Goal: Task Accomplishment & Management: Manage account settings

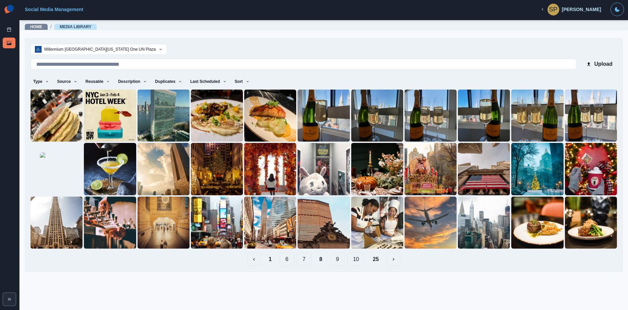
click at [341, 260] on button "9" at bounding box center [337, 259] width 14 height 13
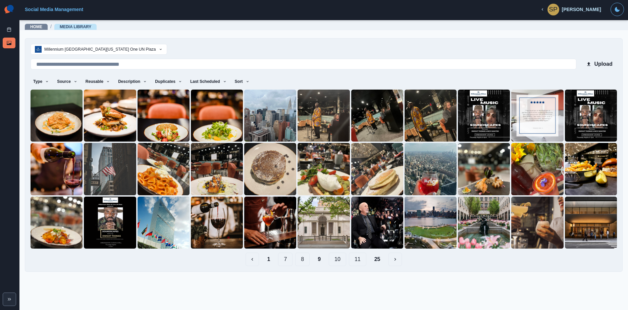
click at [333, 260] on button "10" at bounding box center [337, 259] width 17 height 13
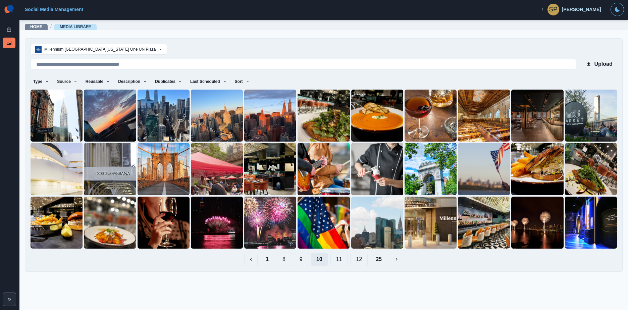
click at [333, 260] on button "11" at bounding box center [338, 259] width 17 height 13
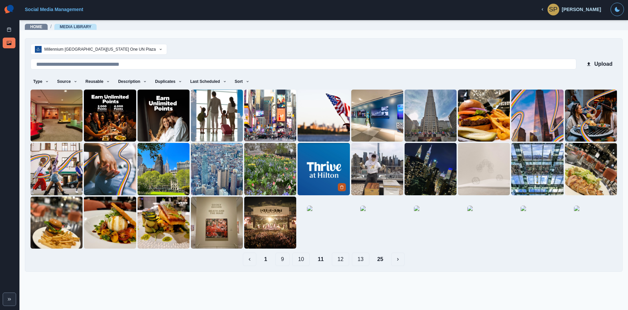
click at [340, 187] on icon "Delete Media" at bounding box center [341, 187] width 2 height 3
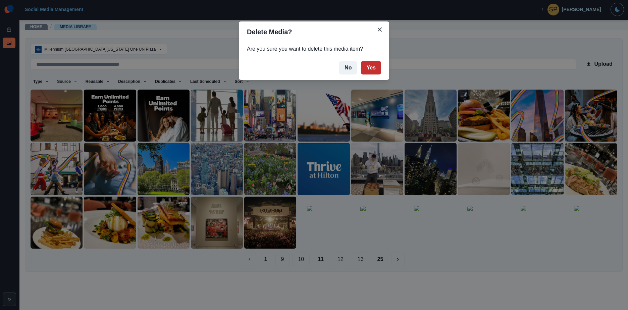
click at [377, 68] on button "Yes" at bounding box center [371, 67] width 20 height 13
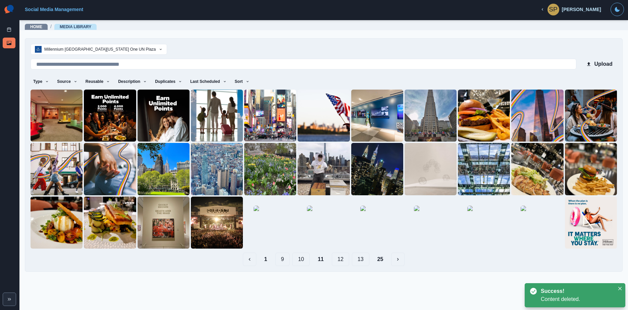
click at [341, 259] on button "12" at bounding box center [340, 259] width 17 height 13
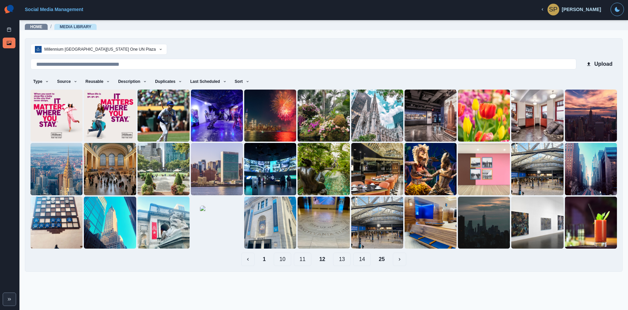
click at [347, 259] on button "13" at bounding box center [341, 259] width 17 height 13
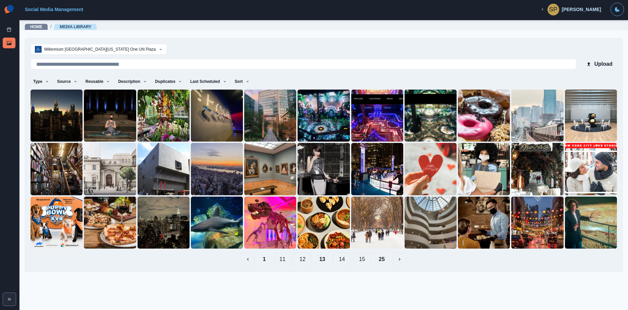
click at [345, 257] on button "14" at bounding box center [341, 259] width 17 height 13
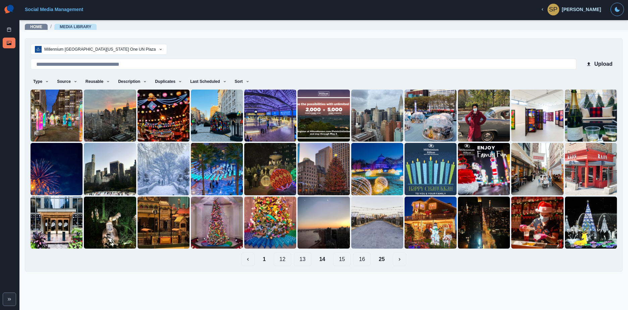
click at [344, 259] on button "15" at bounding box center [341, 259] width 17 height 13
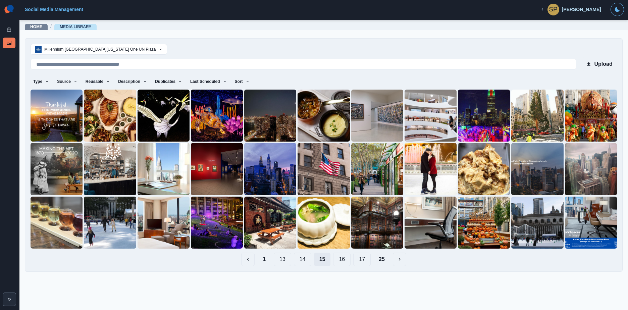
click at [344, 259] on button "16" at bounding box center [341, 259] width 17 height 13
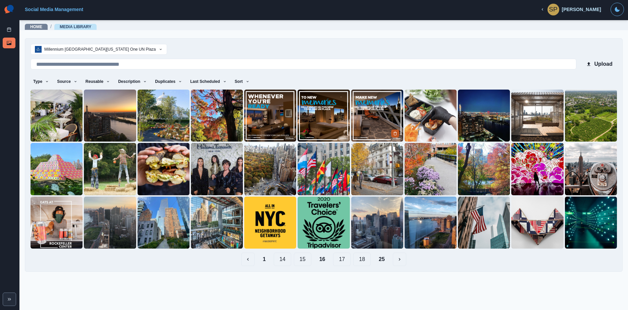
click at [393, 130] on button "Delete Media" at bounding box center [395, 133] width 8 height 8
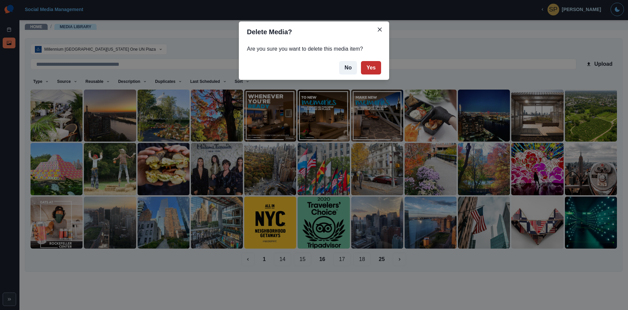
click at [370, 68] on button "Yes" at bounding box center [371, 67] width 20 height 13
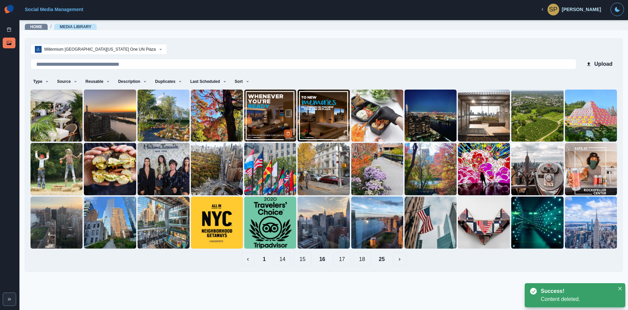
click at [290, 133] on icon "Delete Media" at bounding box center [288, 133] width 2 height 3
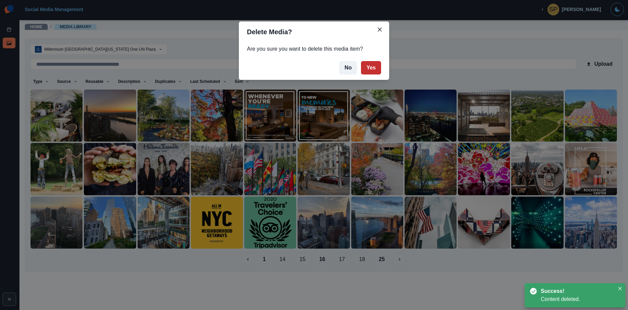
click at [369, 70] on button "Yes" at bounding box center [371, 67] width 20 height 13
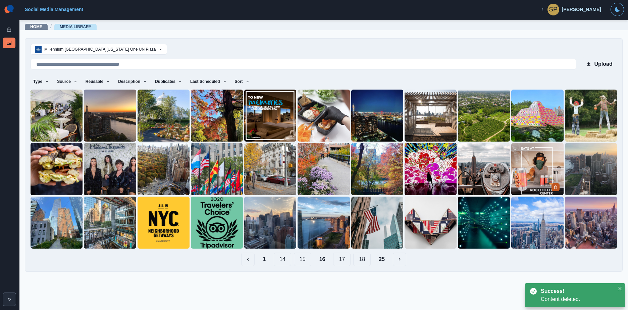
click at [559, 184] on button "Delete Media" at bounding box center [555, 187] width 8 height 8
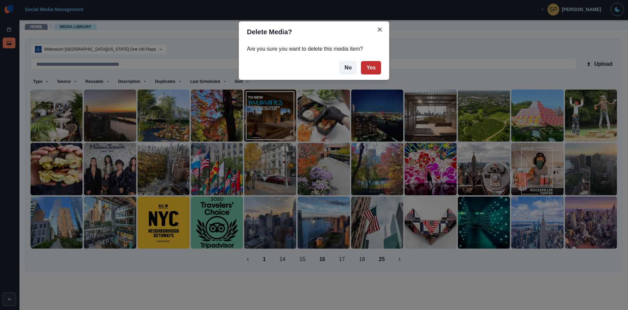
click at [370, 67] on button "Yes" at bounding box center [371, 67] width 20 height 13
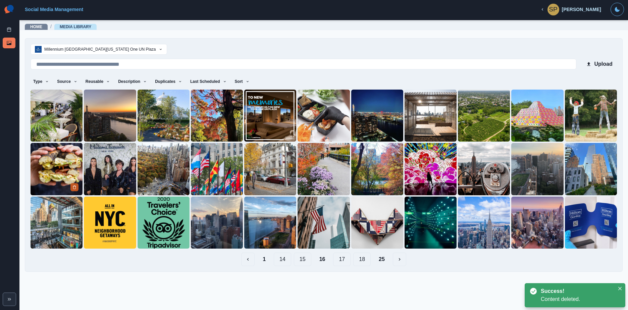
click at [74, 186] on polyline "Delete Media" at bounding box center [74, 186] width 3 height 0
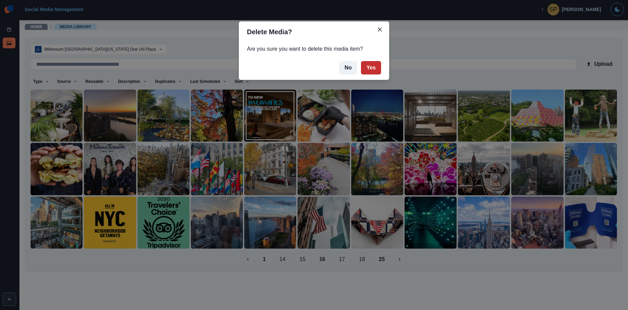
click at [374, 64] on button "Yes" at bounding box center [371, 67] width 20 height 13
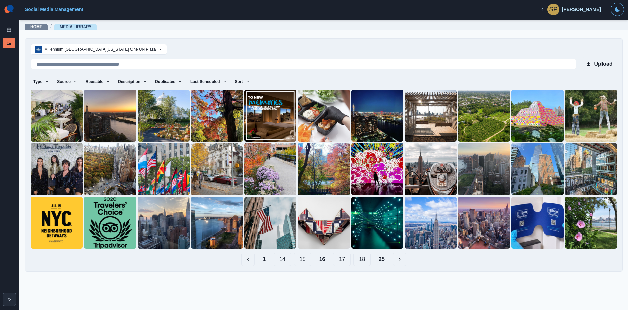
click at [348, 262] on button "17" at bounding box center [341, 259] width 17 height 13
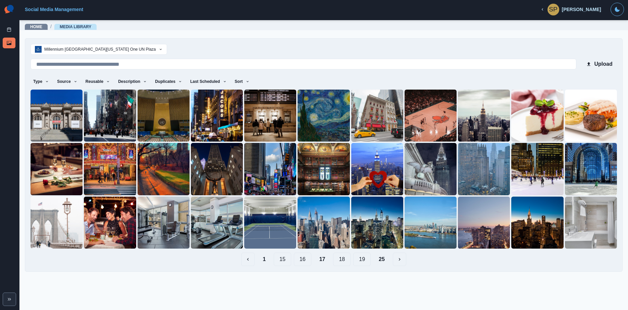
click at [339, 259] on button "18" at bounding box center [341, 259] width 17 height 13
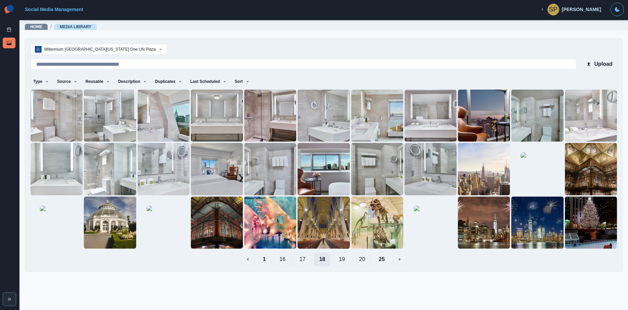
click at [339, 259] on button "19" at bounding box center [341, 259] width 17 height 13
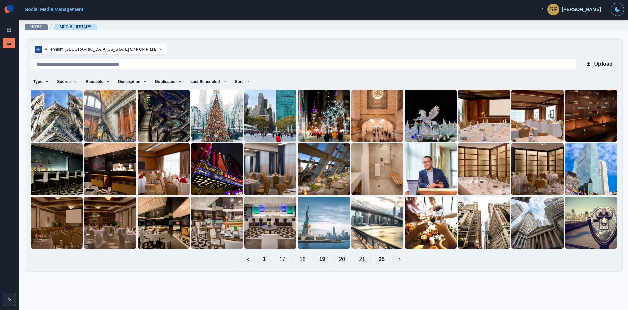
click at [339, 259] on button "20" at bounding box center [341, 259] width 17 height 13
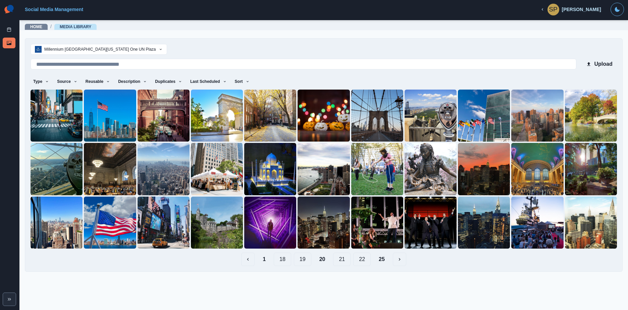
click at [339, 259] on button "21" at bounding box center [341, 259] width 17 height 13
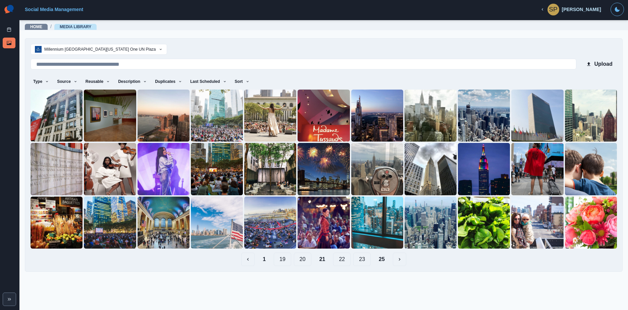
click at [339, 259] on button "22" at bounding box center [341, 259] width 17 height 13
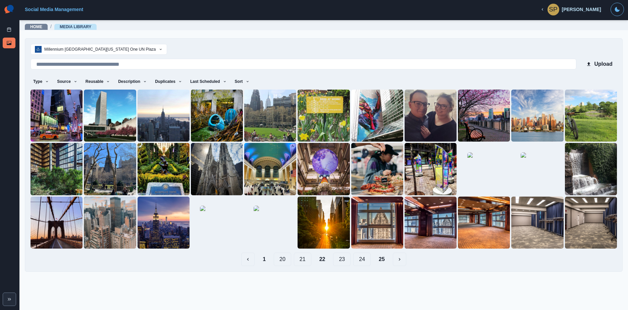
click at [339, 259] on button "23" at bounding box center [341, 259] width 17 height 13
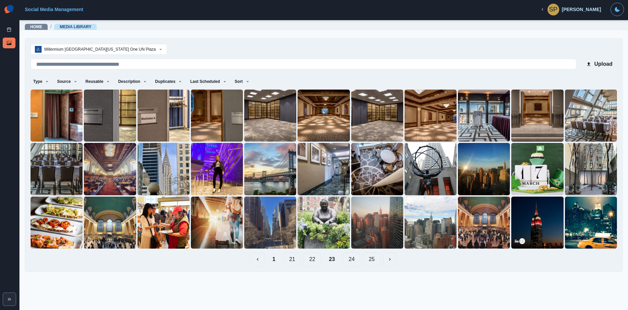
click at [339, 259] on button "23" at bounding box center [332, 259] width 17 height 13
click at [354, 259] on button "24" at bounding box center [351, 259] width 17 height 13
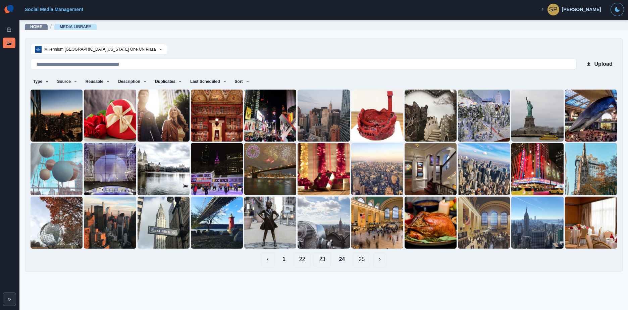
click at [360, 259] on button "25" at bounding box center [361, 259] width 17 height 13
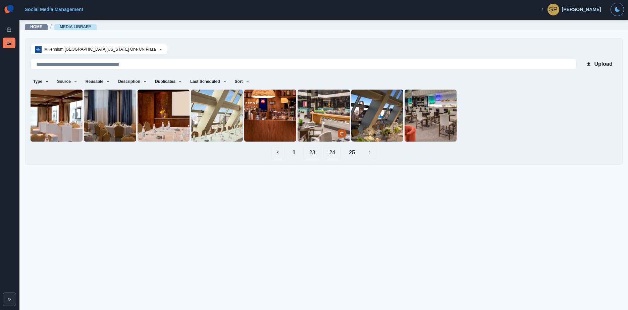
click at [341, 132] on icon "Delete Media" at bounding box center [342, 133] width 4 height 4
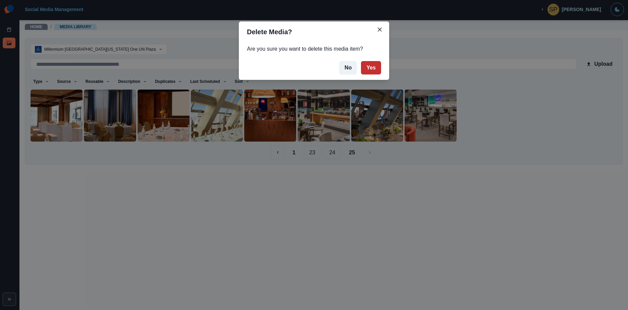
click at [372, 71] on button "Yes" at bounding box center [371, 67] width 20 height 13
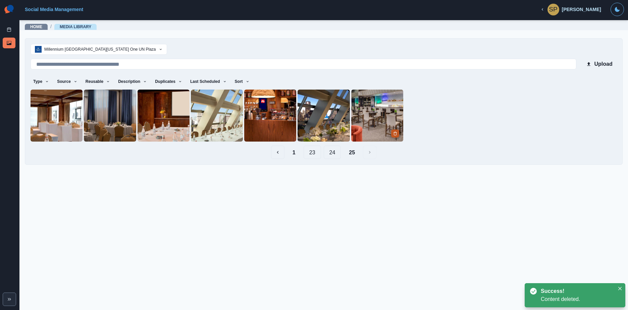
click at [395, 131] on button "Delete Media" at bounding box center [395, 133] width 8 height 8
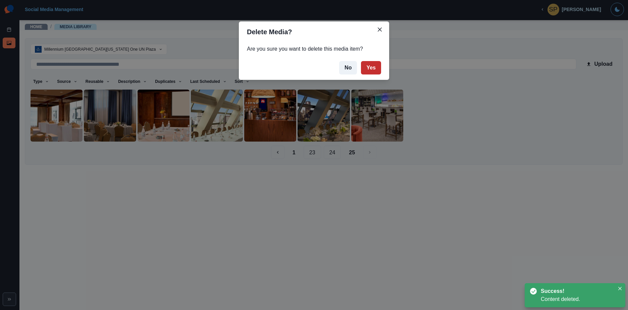
click at [379, 71] on button "Yes" at bounding box center [371, 67] width 20 height 13
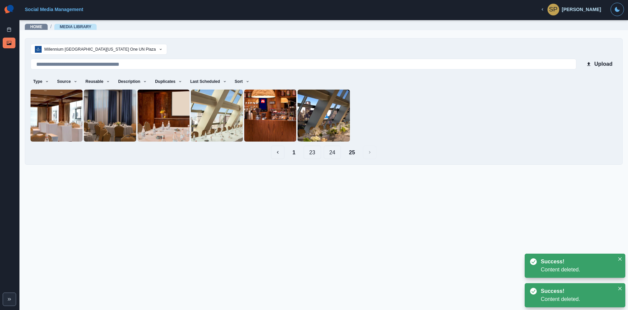
click at [332, 150] on button "24" at bounding box center [332, 152] width 17 height 13
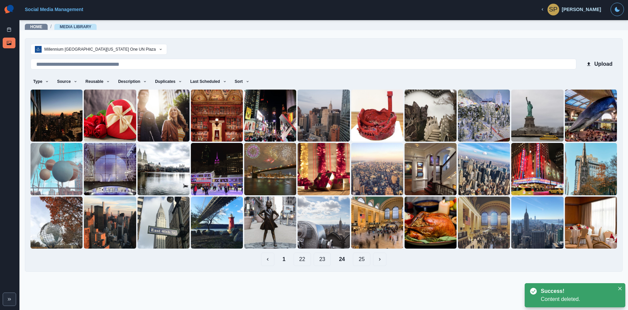
click at [326, 257] on button "23" at bounding box center [322, 259] width 17 height 13
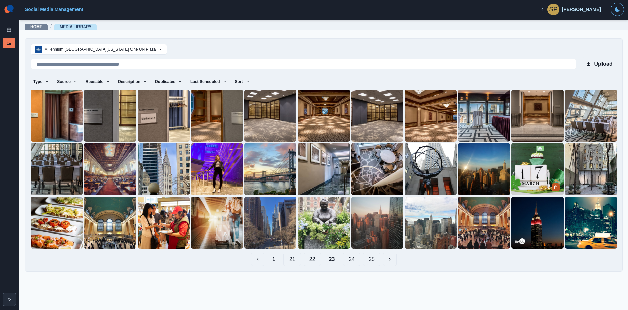
click at [554, 186] on icon "Delete Media" at bounding box center [556, 187] width 4 height 4
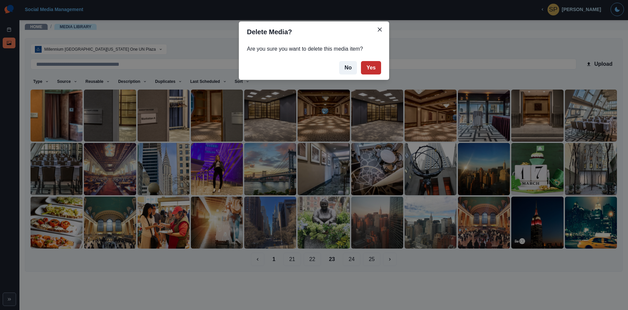
click at [373, 68] on button "Yes" at bounding box center [371, 67] width 20 height 13
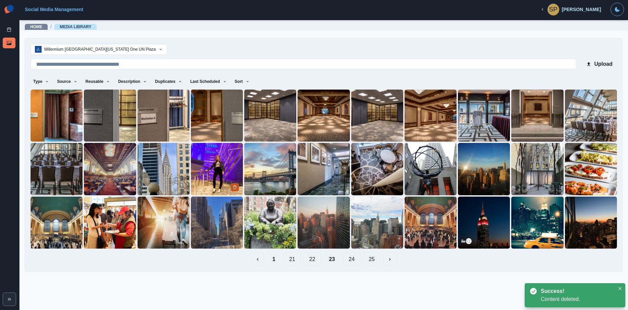
click at [231, 184] on button "Delete Media" at bounding box center [235, 187] width 8 height 8
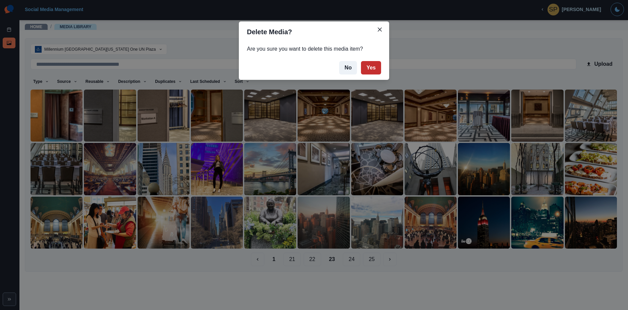
click at [366, 68] on button "Yes" at bounding box center [371, 67] width 20 height 13
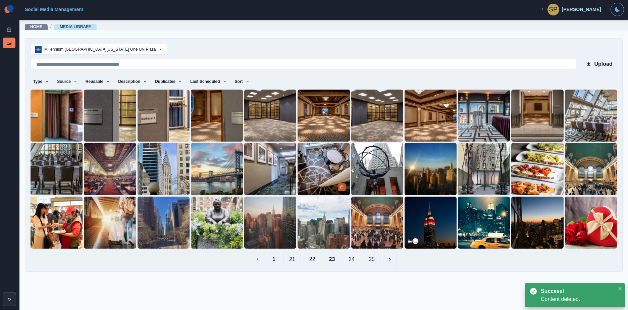
click at [341, 186] on polyline "Delete Media" at bounding box center [341, 186] width 3 height 0
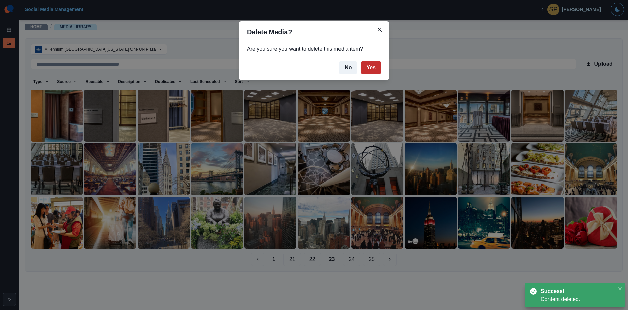
click at [375, 67] on button "Yes" at bounding box center [371, 67] width 20 height 13
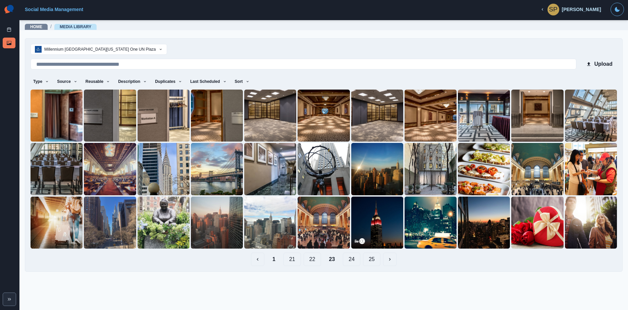
click at [309, 261] on button "22" at bounding box center [312, 259] width 17 height 13
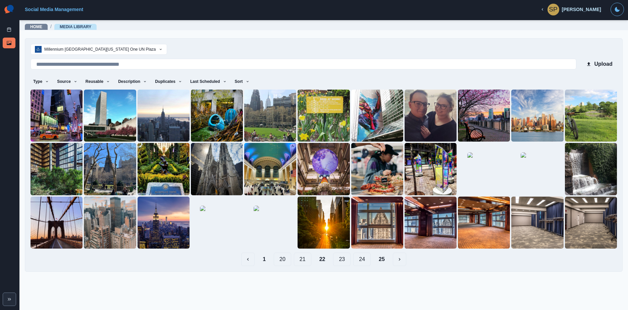
click at [305, 263] on button "21" at bounding box center [302, 259] width 17 height 13
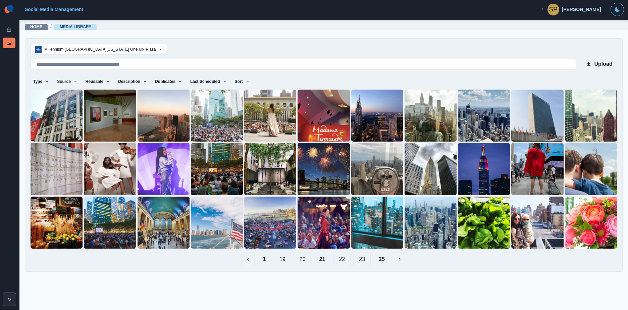
click at [339, 132] on button "Delete Media" at bounding box center [342, 133] width 8 height 8
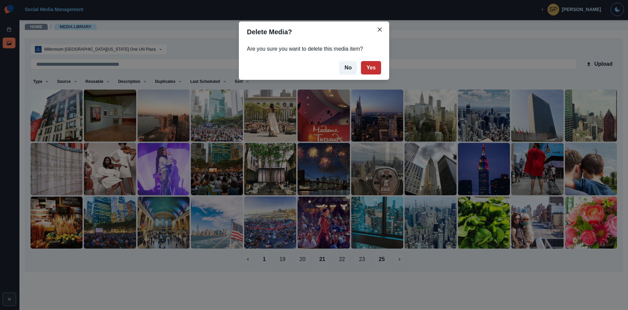
click at [369, 63] on button "Yes" at bounding box center [371, 67] width 20 height 13
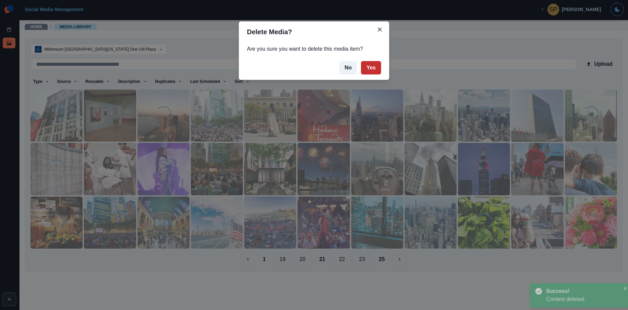
click at [367, 71] on button "Yes" at bounding box center [371, 67] width 20 height 13
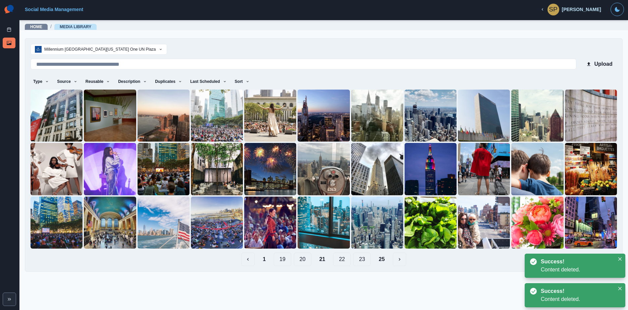
click at [299, 260] on button "20" at bounding box center [302, 259] width 17 height 13
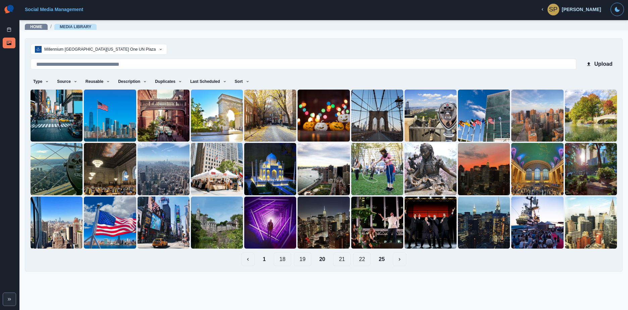
click at [300, 258] on button "19" at bounding box center [302, 259] width 17 height 13
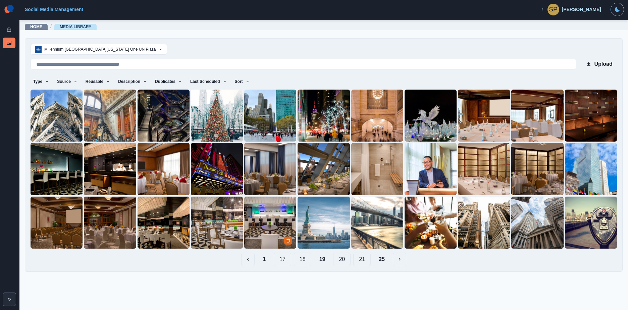
click at [290, 236] on div at bounding box center [288, 240] width 9 height 8
click at [288, 238] on button "Delete Media" at bounding box center [288, 240] width 8 height 8
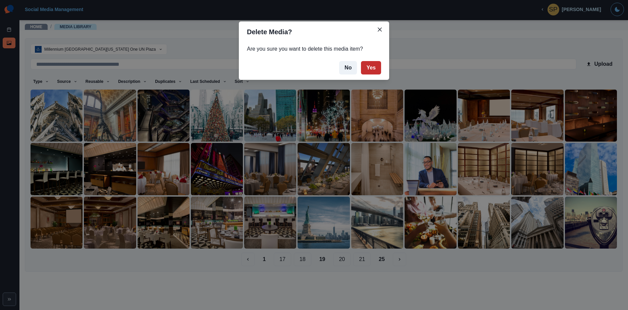
click at [373, 67] on button "Yes" at bounding box center [371, 67] width 20 height 13
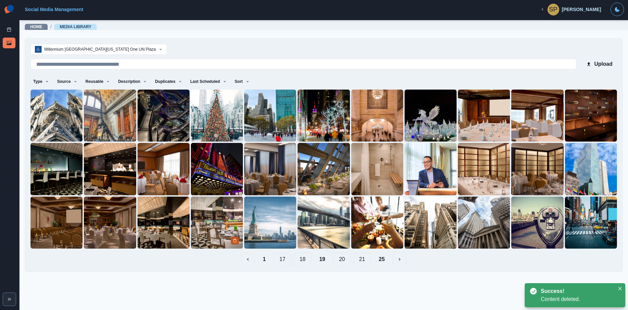
click at [231, 238] on button "Delete Media" at bounding box center [235, 240] width 8 height 8
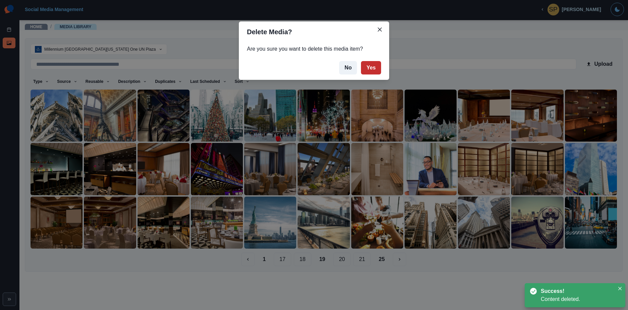
click at [374, 70] on button "Yes" at bounding box center [371, 67] width 20 height 13
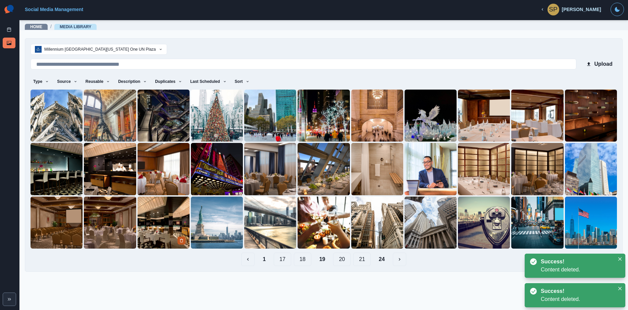
click at [178, 239] on button "Delete Media" at bounding box center [181, 240] width 8 height 8
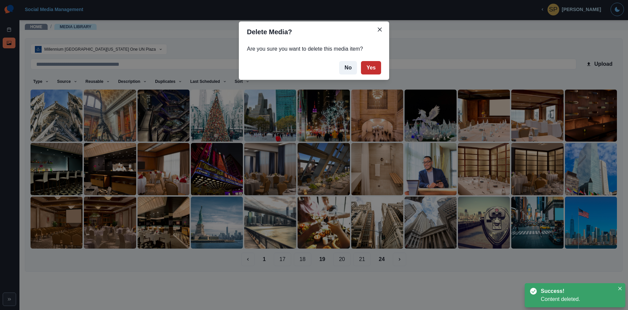
click at [365, 64] on button "Yes" at bounding box center [371, 67] width 20 height 13
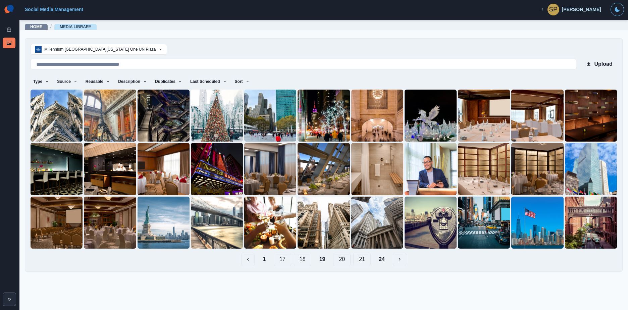
click at [305, 263] on button "18" at bounding box center [302, 259] width 17 height 13
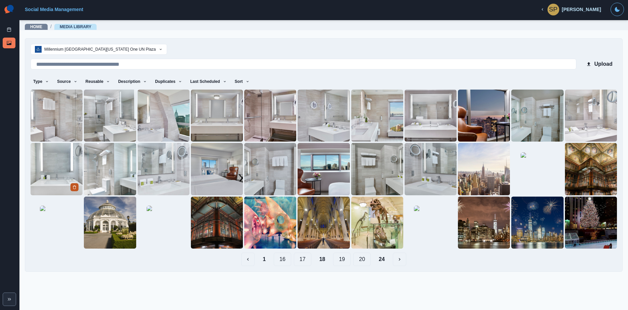
click at [74, 191] on button "Delete Media" at bounding box center [74, 187] width 8 height 8
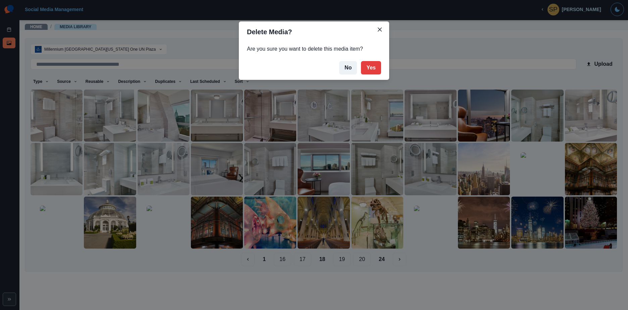
click at [382, 70] on footer "No Yes" at bounding box center [314, 68] width 150 height 24
click at [378, 68] on button "Yes" at bounding box center [371, 67] width 20 height 13
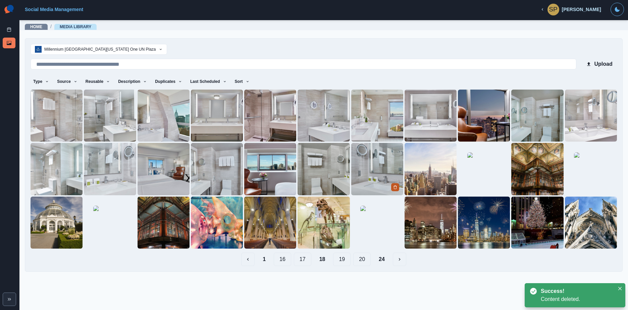
click at [394, 185] on icon "Delete Media" at bounding box center [395, 187] width 4 height 4
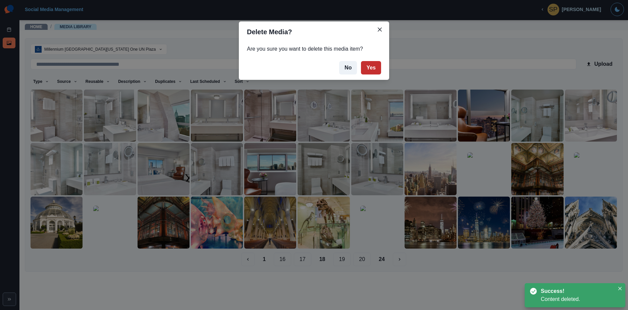
click at [376, 68] on button "Yes" at bounding box center [371, 67] width 20 height 13
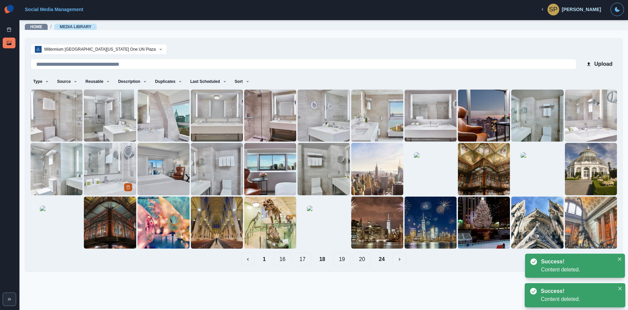
click at [128, 187] on icon "Delete Media" at bounding box center [128, 187] width 4 height 4
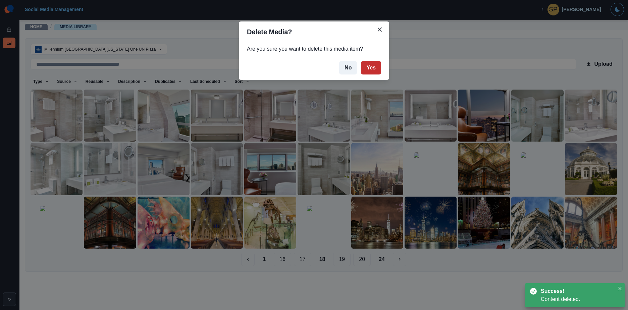
click at [370, 72] on button "Yes" at bounding box center [371, 67] width 20 height 13
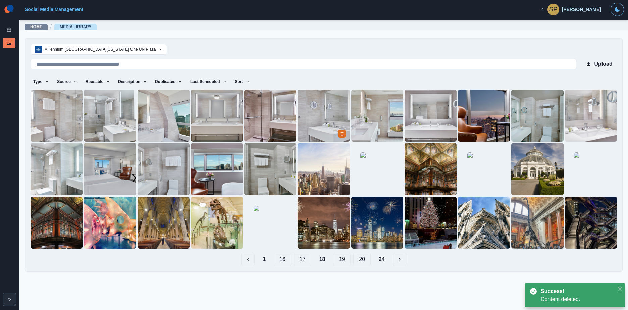
click at [342, 128] on img at bounding box center [324, 116] width 52 height 52
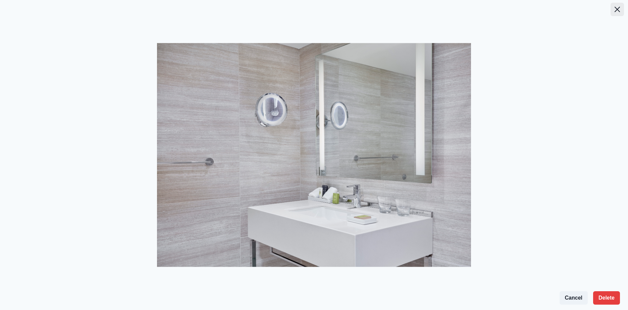
click at [613, 10] on button "Close" at bounding box center [617, 9] width 13 height 13
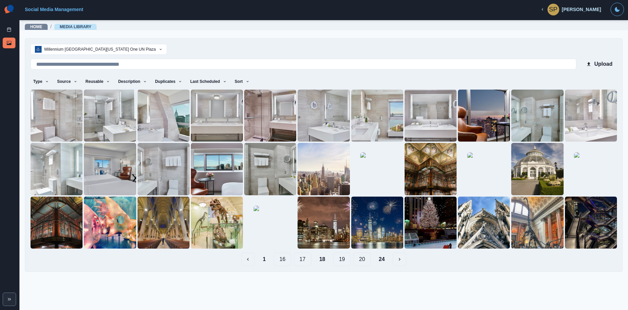
click at [307, 260] on button "17" at bounding box center [302, 259] width 17 height 13
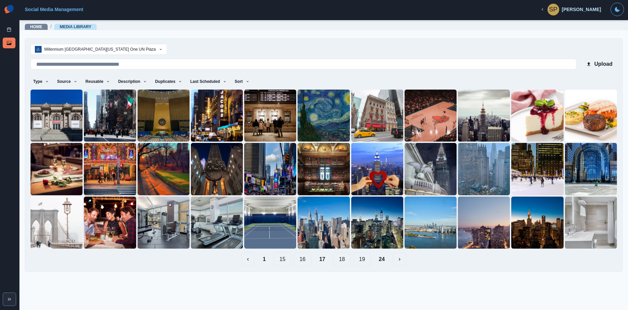
click at [305, 259] on button "16" at bounding box center [302, 259] width 17 height 13
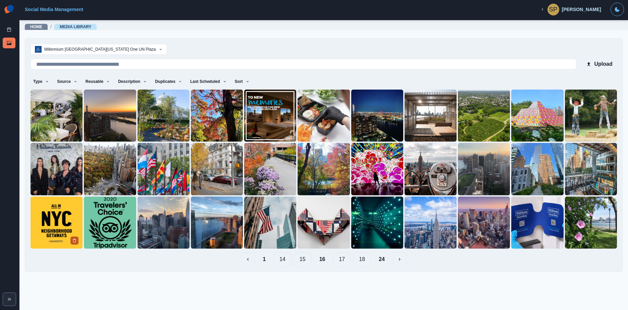
click at [76, 240] on icon "Delete Media" at bounding box center [74, 241] width 4 height 4
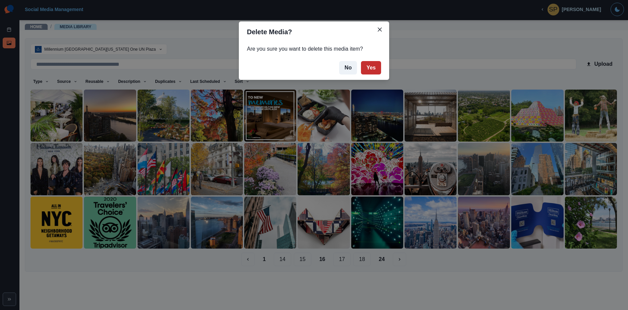
click at [378, 70] on button "Yes" at bounding box center [371, 67] width 20 height 13
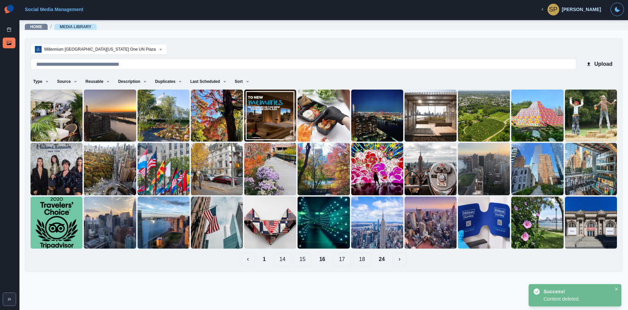
click at [303, 260] on button "15" at bounding box center [302, 259] width 17 height 13
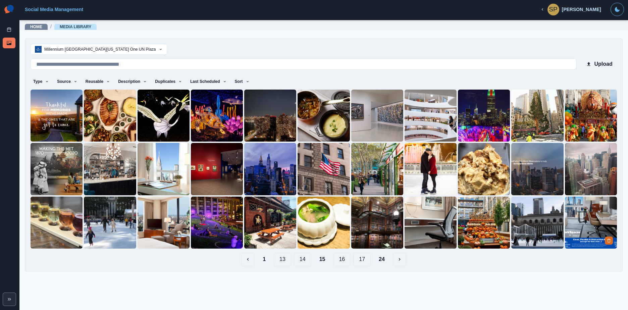
click at [585, 233] on img at bounding box center [591, 223] width 52 height 52
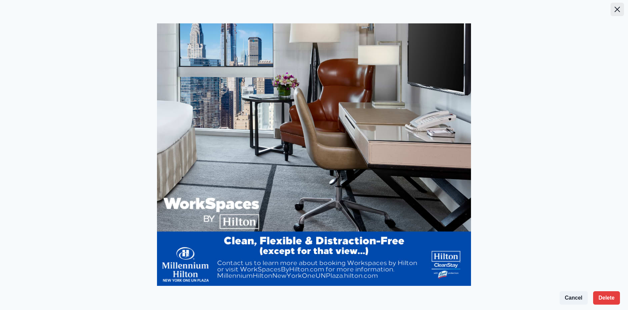
click at [613, 12] on button "Close" at bounding box center [617, 9] width 13 height 13
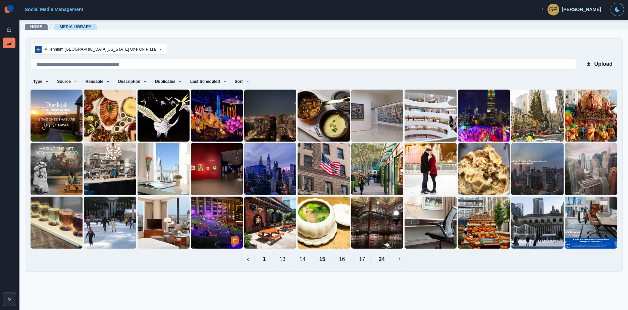
click at [206, 219] on img at bounding box center [217, 223] width 52 height 52
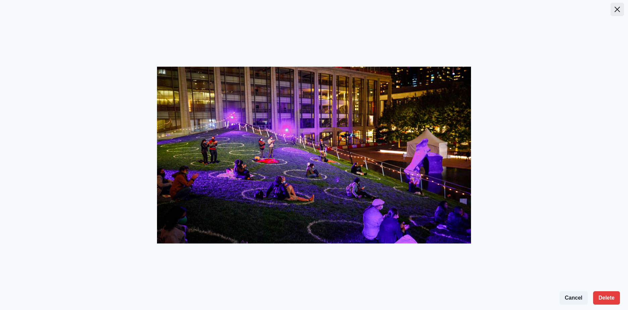
click at [618, 6] on button "Close" at bounding box center [617, 9] width 13 height 13
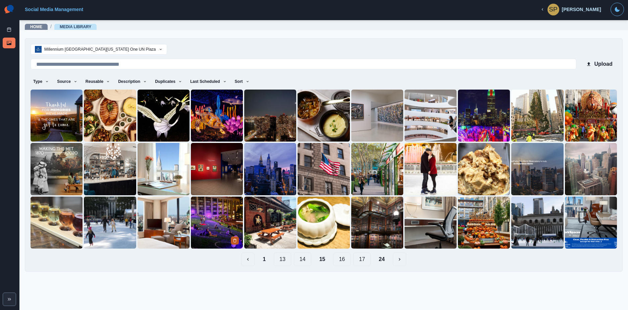
click at [236, 241] on icon "Delete Media" at bounding box center [235, 241] width 4 height 4
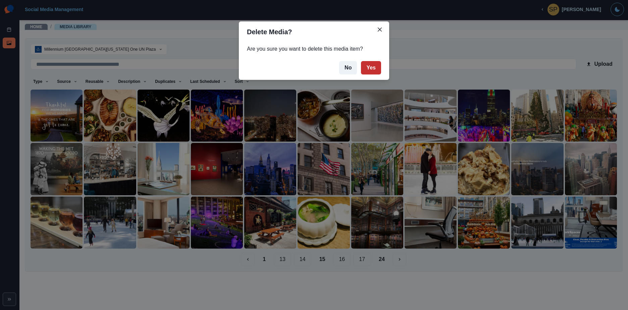
click at [370, 68] on button "Yes" at bounding box center [371, 67] width 20 height 13
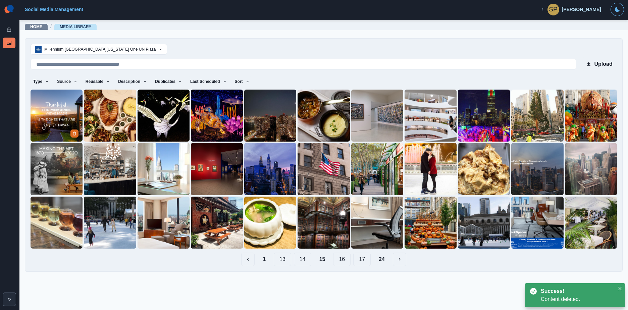
click at [44, 111] on img at bounding box center [57, 116] width 52 height 52
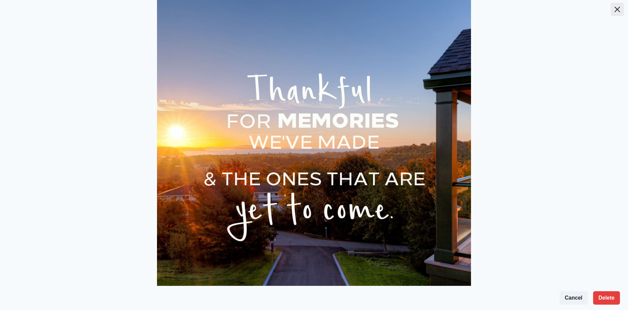
click at [611, 11] on button "Close" at bounding box center [617, 9] width 13 height 13
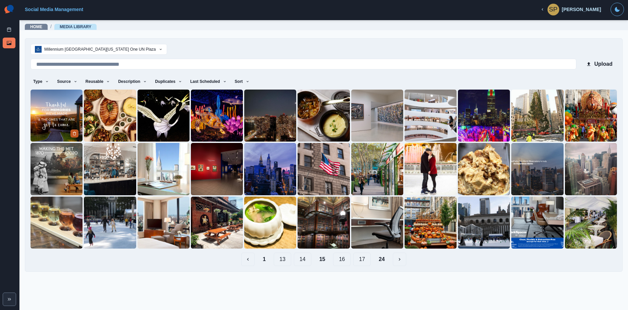
click at [73, 135] on icon "Delete Media" at bounding box center [74, 133] width 4 height 4
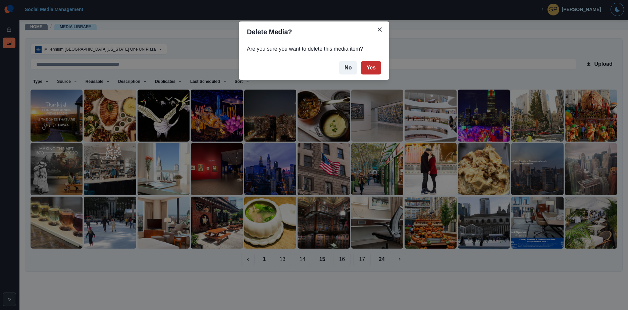
click at [368, 68] on button "Yes" at bounding box center [371, 67] width 20 height 13
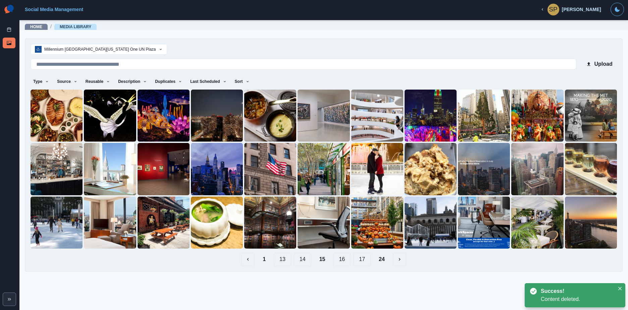
click at [304, 259] on button "14" at bounding box center [302, 259] width 17 height 13
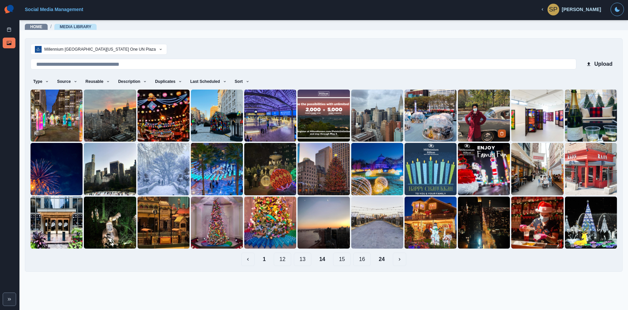
click at [501, 133] on icon "Delete Media" at bounding box center [502, 133] width 4 height 4
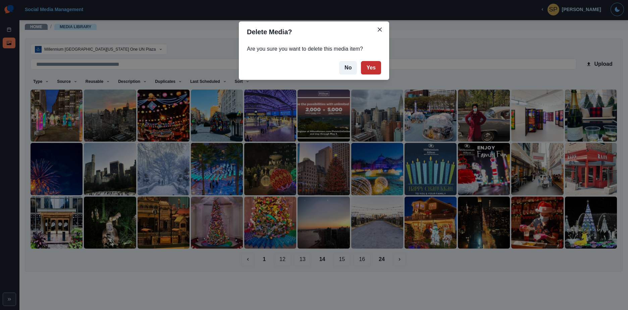
click at [375, 65] on button "Yes" at bounding box center [371, 67] width 20 height 13
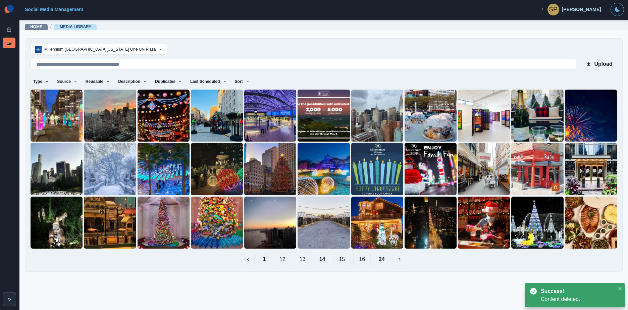
click at [556, 189] on icon "Delete Media" at bounding box center [555, 187] width 2 height 3
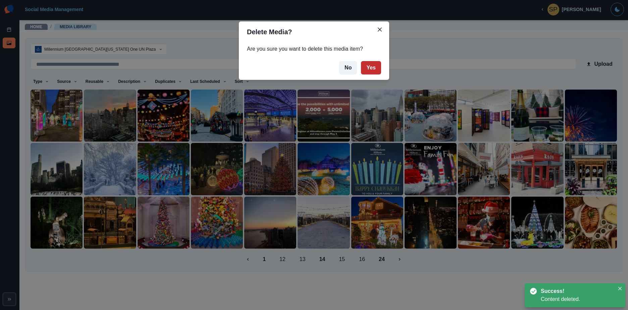
click at [377, 70] on button "Yes" at bounding box center [371, 67] width 20 height 13
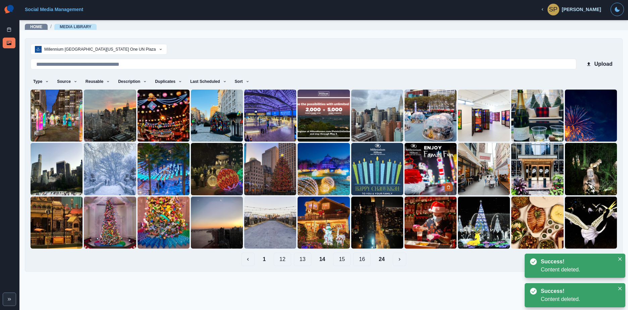
click at [449, 186] on icon "Delete Media" at bounding box center [449, 187] width 2 height 3
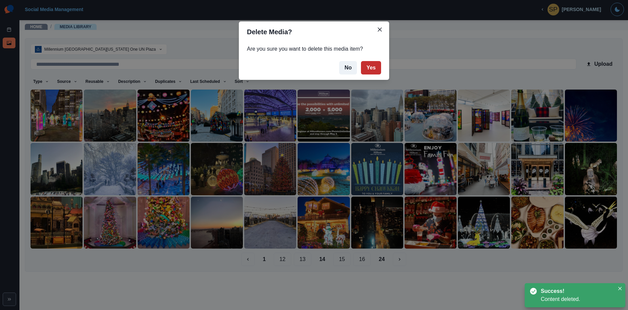
click at [376, 69] on button "Yes" at bounding box center [371, 67] width 20 height 13
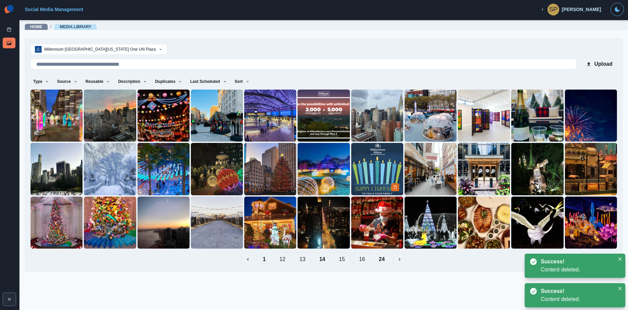
click at [400, 186] on div at bounding box center [395, 187] width 9 height 8
click at [395, 185] on icon "Delete Media" at bounding box center [395, 187] width 4 height 4
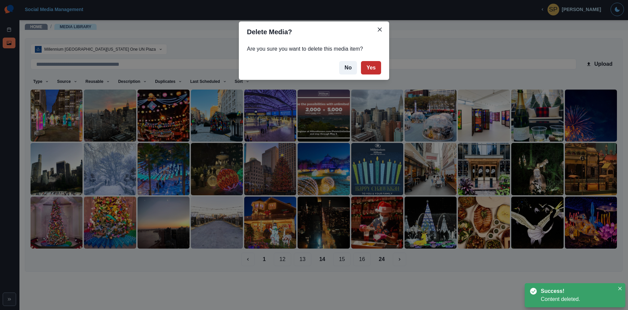
click at [370, 69] on button "Yes" at bounding box center [371, 67] width 20 height 13
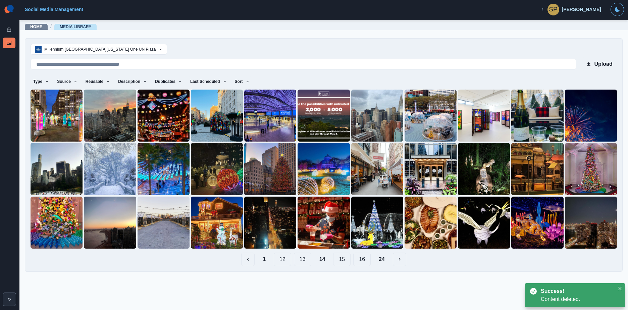
click at [308, 257] on button "13" at bounding box center [302, 259] width 17 height 13
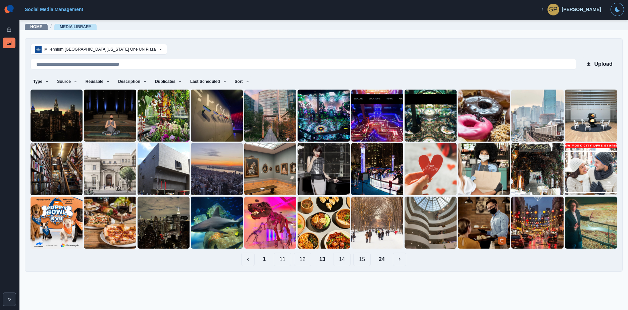
click at [501, 240] on icon "Delete Media" at bounding box center [502, 241] width 4 height 4
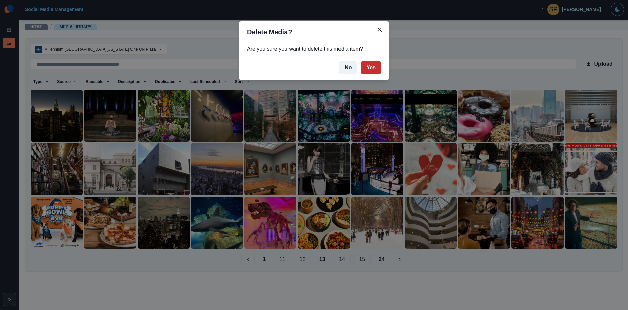
click at [370, 65] on button "Yes" at bounding box center [371, 67] width 20 height 13
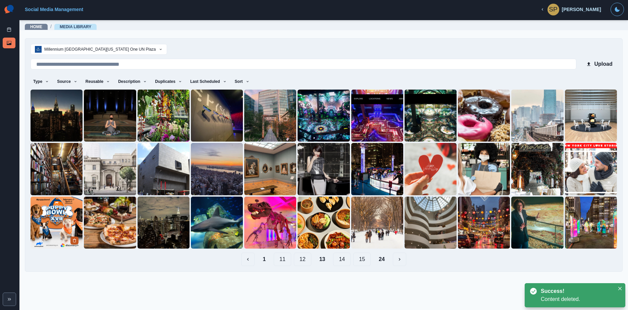
click at [73, 241] on icon "Delete Media" at bounding box center [74, 241] width 4 height 4
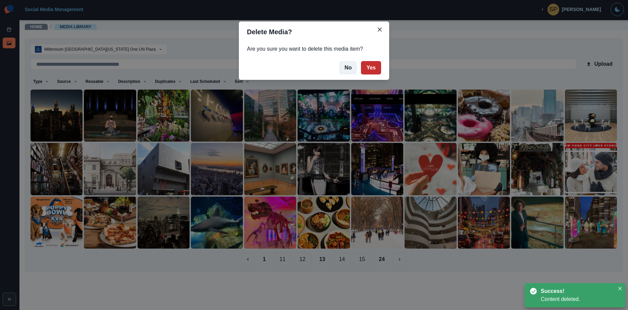
click at [378, 67] on button "Yes" at bounding box center [371, 67] width 20 height 13
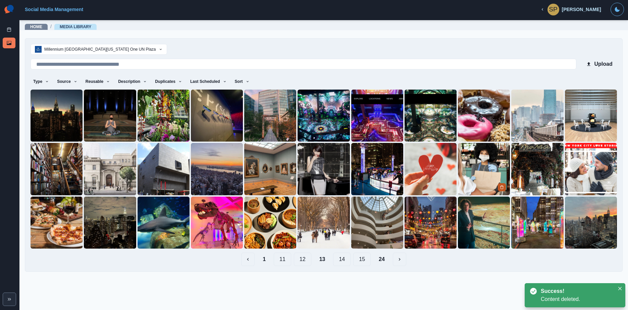
click at [500, 186] on icon "Delete Media" at bounding box center [502, 187] width 4 height 4
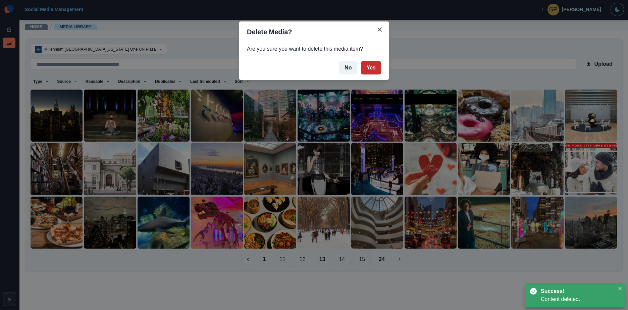
click at [376, 72] on button "Yes" at bounding box center [371, 67] width 20 height 13
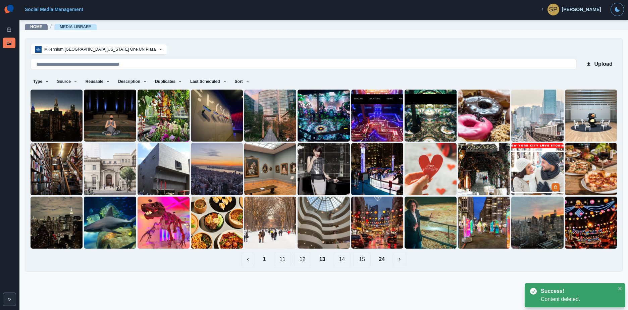
click at [528, 165] on img at bounding box center [537, 169] width 52 height 52
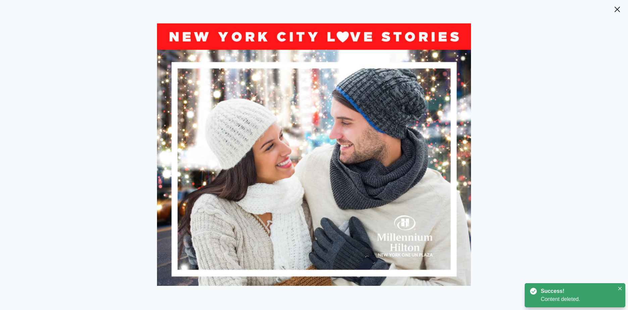
click at [624, 0] on header at bounding box center [314, 5] width 628 height 11
click at [622, 7] on button "Close" at bounding box center [617, 9] width 13 height 13
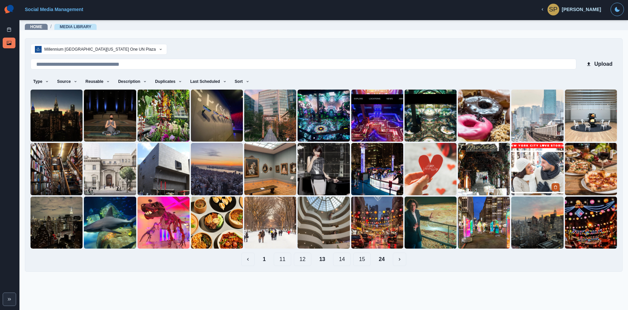
click at [551, 187] on button "Delete Media" at bounding box center [555, 187] width 8 height 8
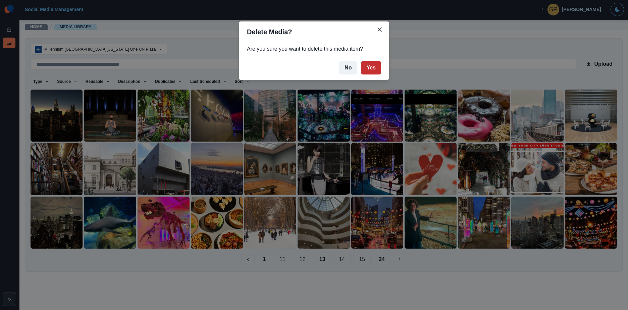
click at [374, 63] on button "Yes" at bounding box center [371, 67] width 20 height 13
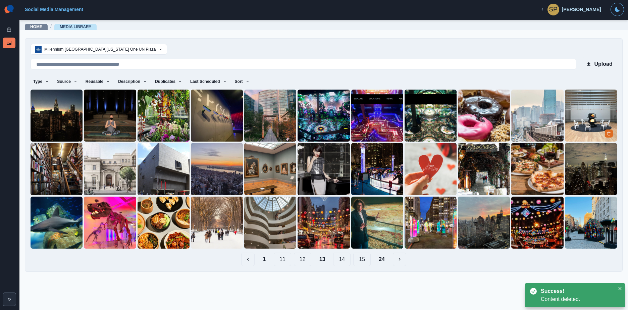
click at [582, 110] on img at bounding box center [591, 116] width 52 height 52
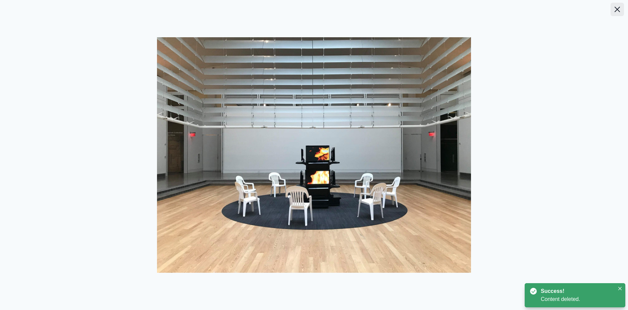
click at [618, 13] on button "Close" at bounding box center [617, 9] width 13 height 13
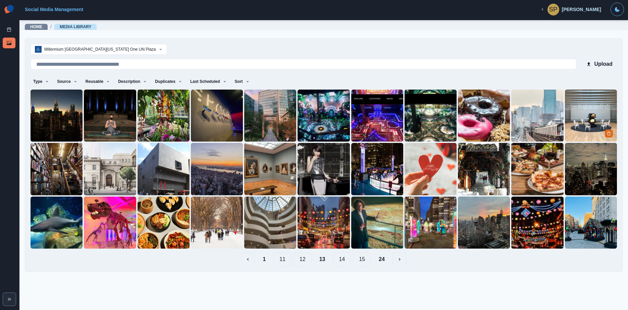
click at [601, 134] on img at bounding box center [591, 116] width 52 height 52
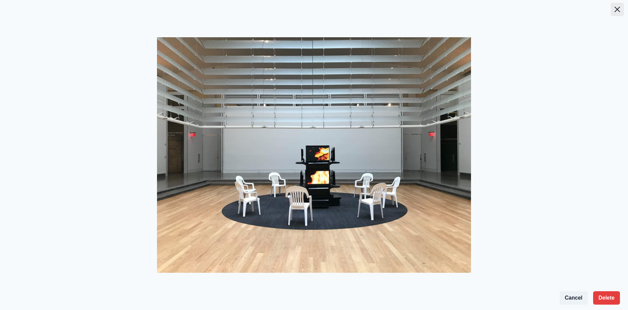
click at [611, 6] on button "Close" at bounding box center [617, 9] width 13 height 13
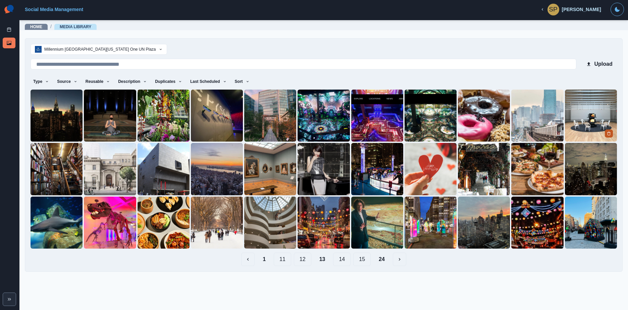
click at [608, 137] on button "Delete Media" at bounding box center [609, 133] width 8 height 8
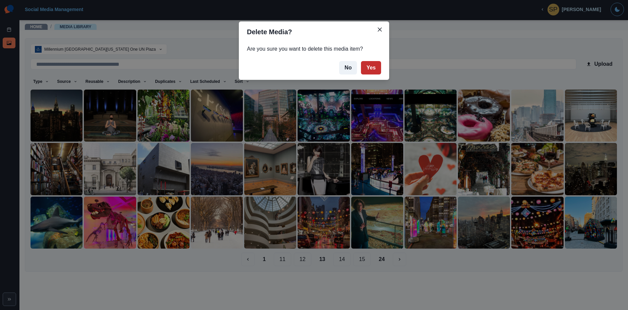
click at [372, 68] on button "Yes" at bounding box center [371, 67] width 20 height 13
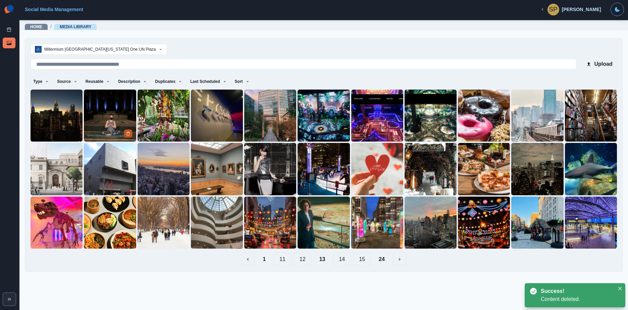
click at [127, 136] on button "Delete Media" at bounding box center [128, 133] width 8 height 8
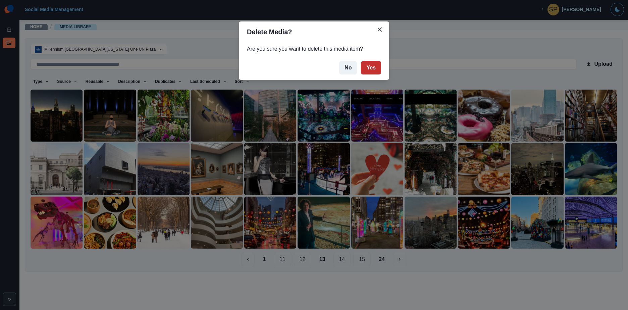
click at [374, 67] on button "Yes" at bounding box center [371, 67] width 20 height 13
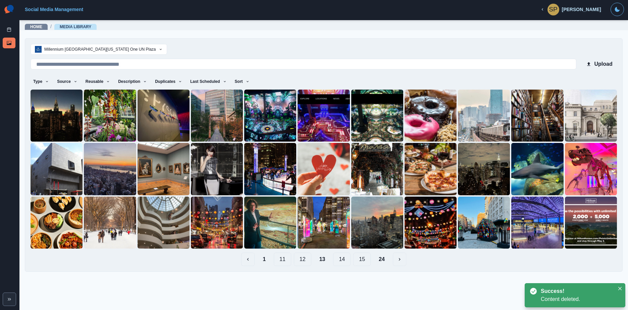
click at [307, 263] on button "12" at bounding box center [302, 259] width 17 height 13
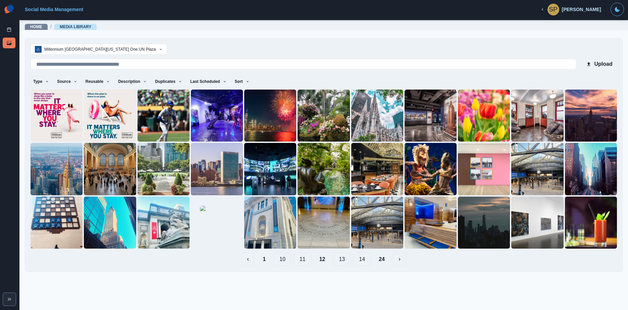
click at [310, 262] on button "11" at bounding box center [302, 259] width 17 height 13
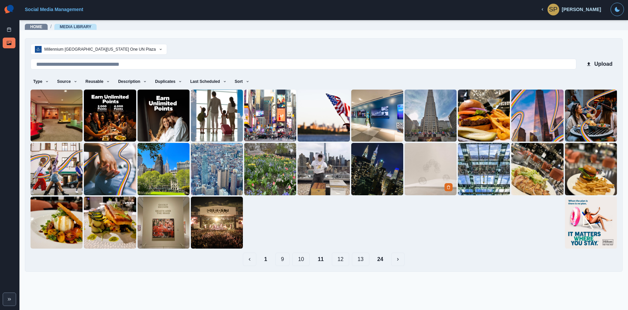
click at [433, 167] on img at bounding box center [431, 169] width 52 height 52
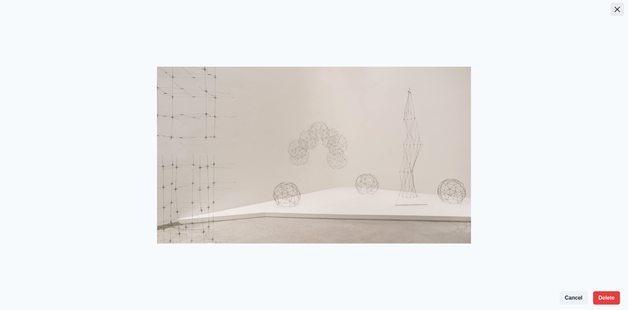
click at [616, 14] on button "Close" at bounding box center [617, 9] width 13 height 13
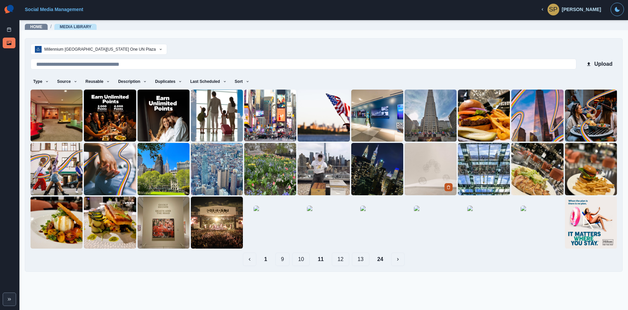
click at [450, 186] on icon "Delete Media" at bounding box center [448, 187] width 4 height 4
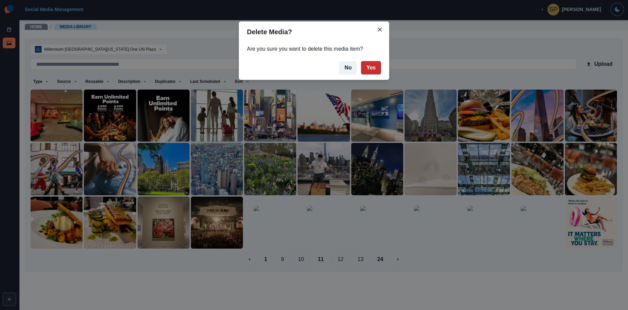
click at [369, 68] on button "Yes" at bounding box center [371, 67] width 20 height 13
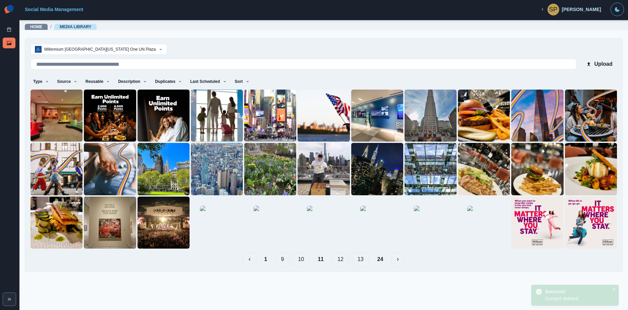
click at [308, 258] on button "10" at bounding box center [300, 259] width 17 height 13
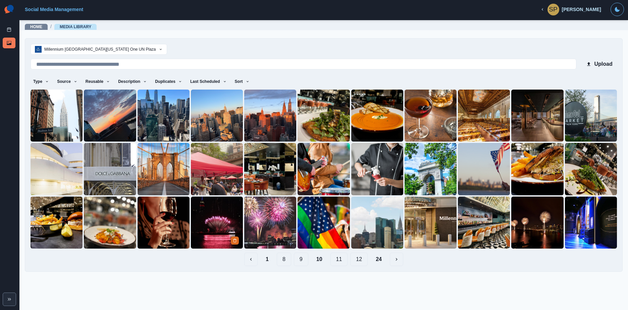
click at [215, 223] on img at bounding box center [217, 223] width 52 height 52
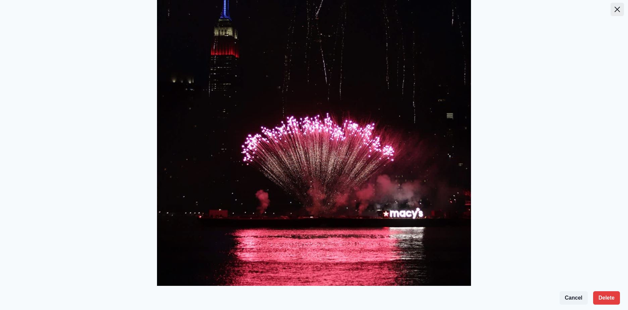
click at [611, 12] on button "Close" at bounding box center [617, 9] width 13 height 13
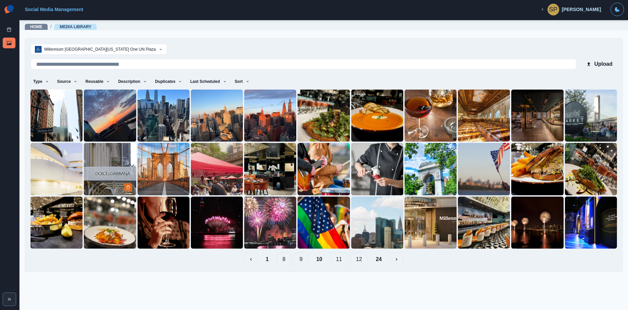
click at [120, 189] on img at bounding box center [110, 169] width 52 height 52
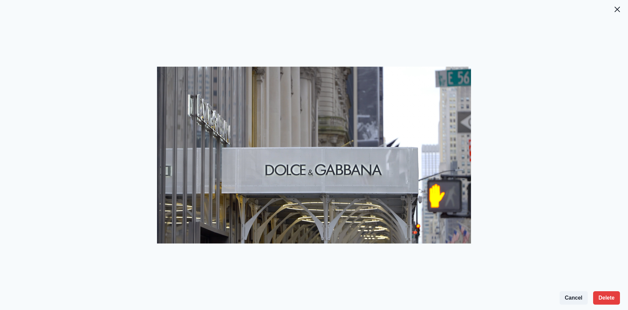
click at [603, 10] on header at bounding box center [314, 5] width 628 height 11
click at [617, 9] on icon "Close" at bounding box center [617, 9] width 5 height 5
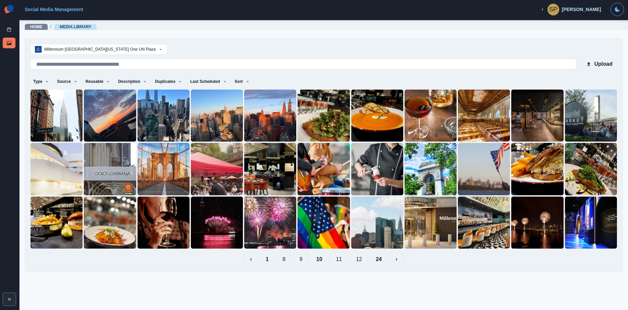
click at [128, 189] on icon "Delete Media" at bounding box center [128, 187] width 2 height 3
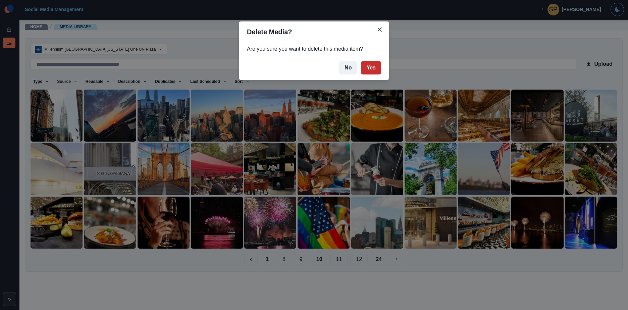
click at [373, 66] on button "Yes" at bounding box center [371, 67] width 20 height 13
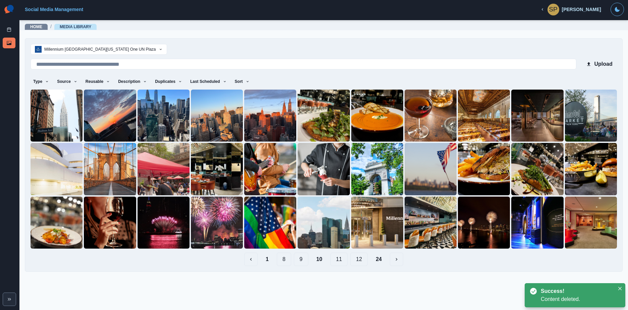
click at [304, 260] on button "9" at bounding box center [301, 259] width 14 height 13
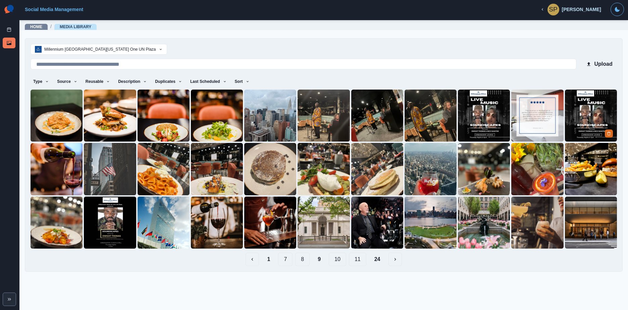
click at [579, 122] on img at bounding box center [591, 116] width 52 height 52
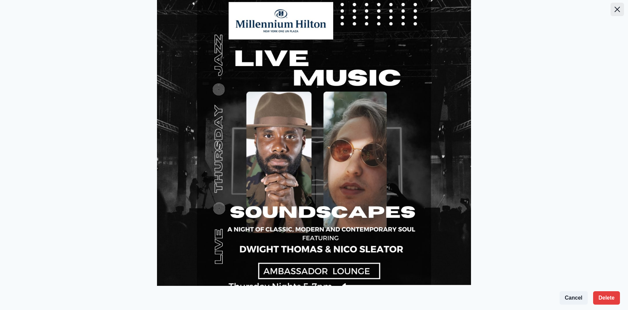
click at [611, 8] on button "Close" at bounding box center [617, 9] width 13 height 13
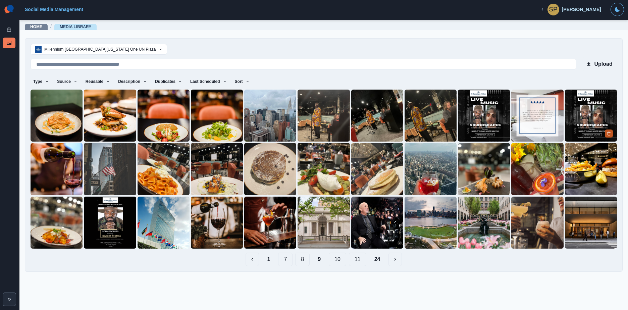
click at [607, 133] on icon "Delete Media" at bounding box center [609, 133] width 4 height 4
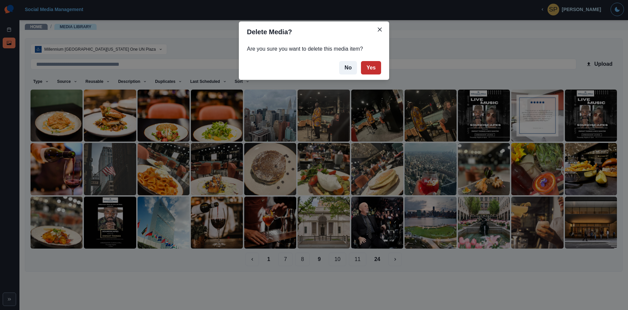
click at [373, 70] on button "Yes" at bounding box center [371, 67] width 20 height 13
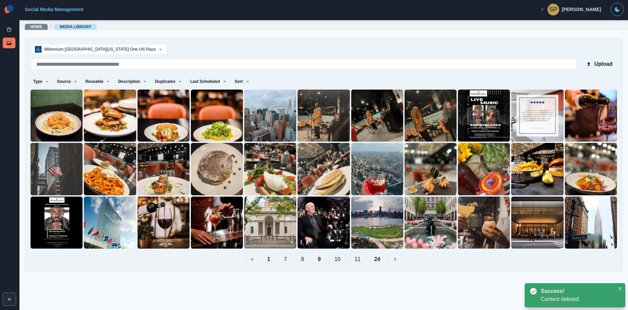
click at [305, 259] on button "8" at bounding box center [302, 259] width 14 height 13
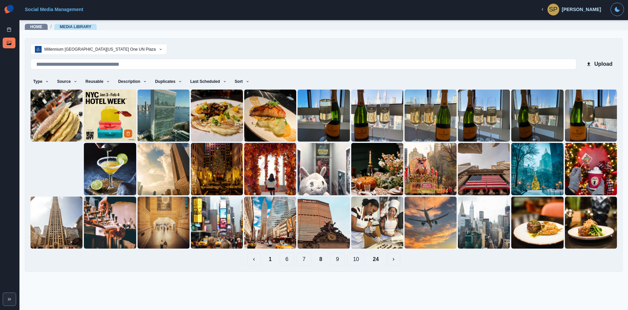
click at [117, 111] on img at bounding box center [110, 116] width 52 height 52
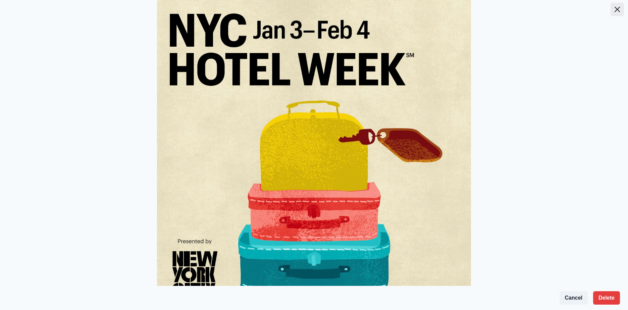
click at [615, 8] on icon "Close" at bounding box center [617, 9] width 5 height 5
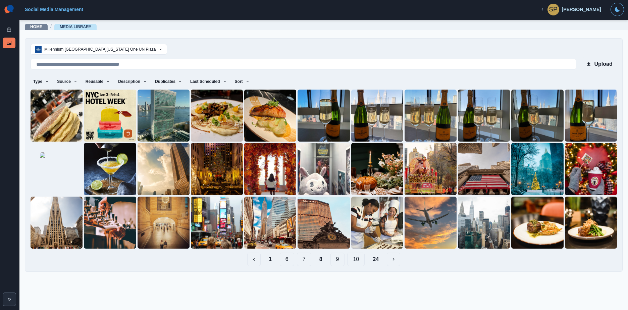
click at [127, 130] on button "Delete Media" at bounding box center [128, 133] width 8 height 8
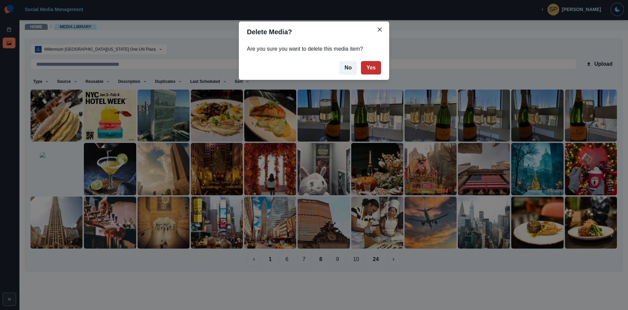
click at [367, 72] on button "Yes" at bounding box center [371, 67] width 20 height 13
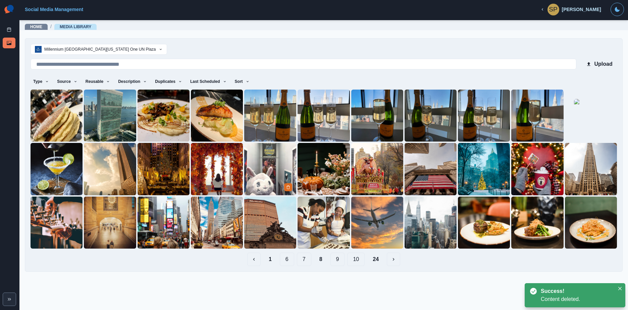
click at [274, 167] on img at bounding box center [270, 169] width 52 height 52
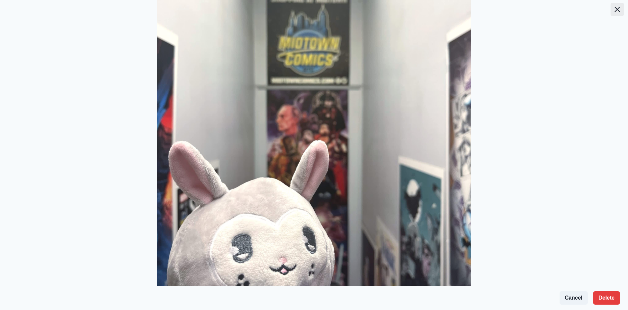
click at [617, 9] on button "Close" at bounding box center [617, 9] width 13 height 13
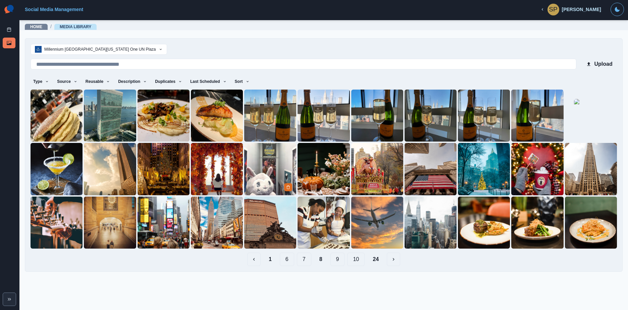
click at [288, 183] on div at bounding box center [288, 187] width 9 height 8
click at [286, 182] on div at bounding box center [270, 169] width 52 height 52
click at [290, 186] on icon "Delete Media" at bounding box center [288, 187] width 4 height 4
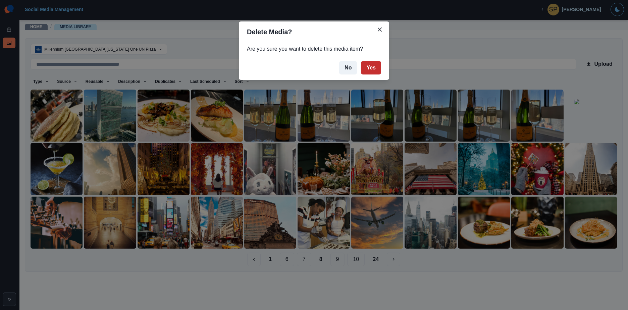
click at [373, 66] on button "Yes" at bounding box center [371, 67] width 20 height 13
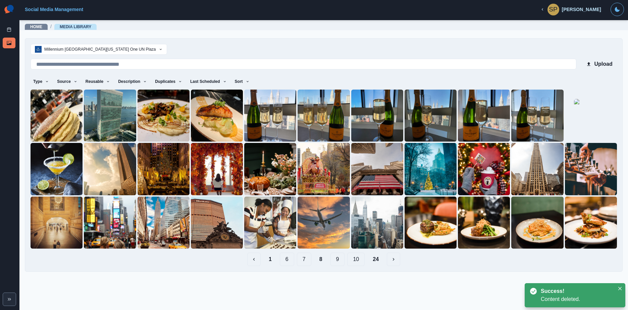
click at [306, 257] on button "7" at bounding box center [304, 259] width 14 height 13
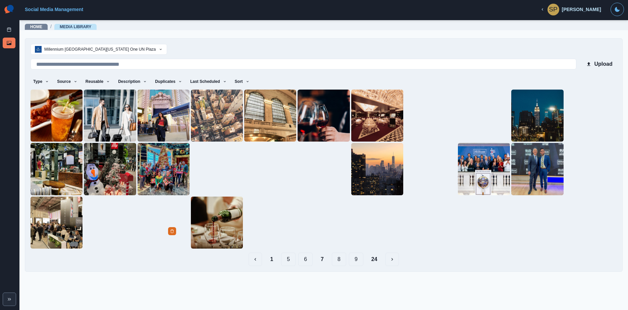
click at [170, 220] on img at bounding box center [164, 223] width 52 height 52
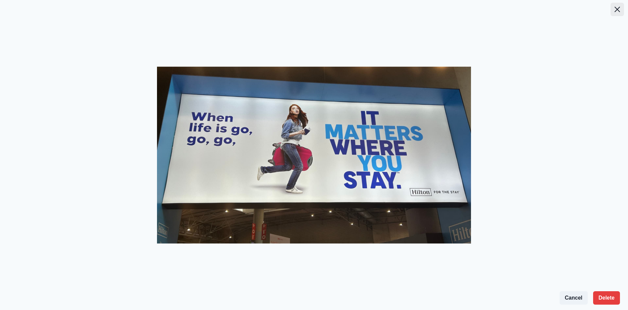
click at [616, 6] on button "Close" at bounding box center [617, 9] width 13 height 13
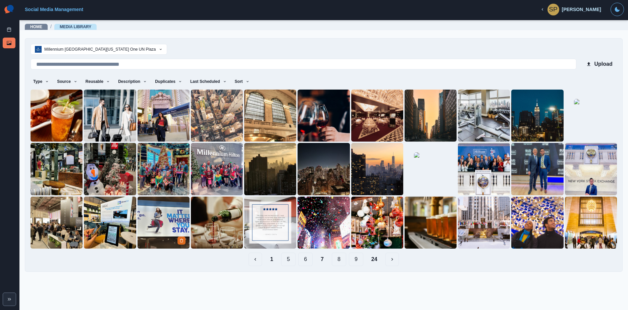
click at [181, 234] on img at bounding box center [164, 223] width 52 height 52
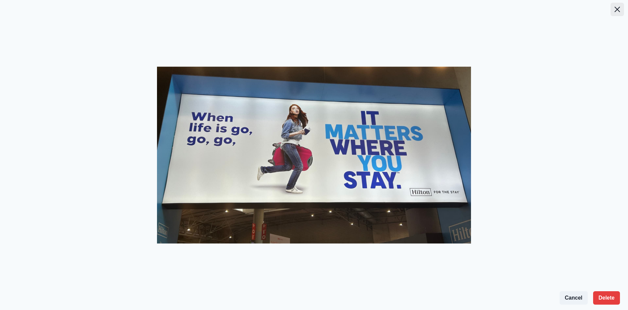
click at [617, 6] on button "Close" at bounding box center [617, 9] width 13 height 13
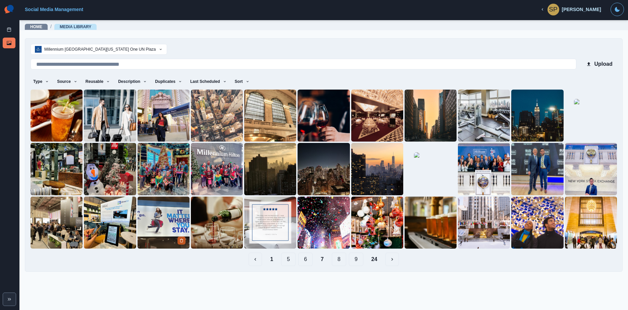
click at [181, 238] on button "Delete Media" at bounding box center [181, 240] width 8 height 8
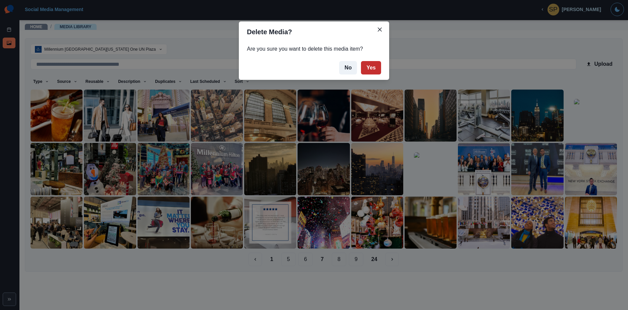
click at [378, 72] on button "Yes" at bounding box center [371, 67] width 20 height 13
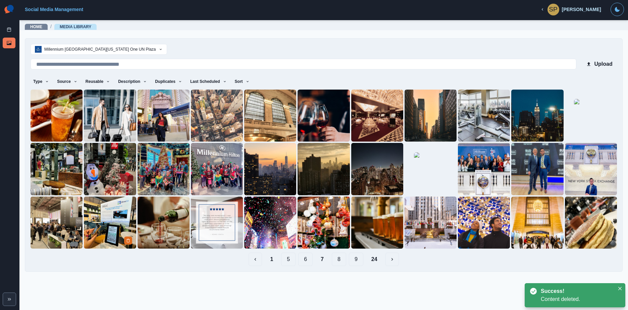
click at [109, 235] on img at bounding box center [110, 223] width 52 height 52
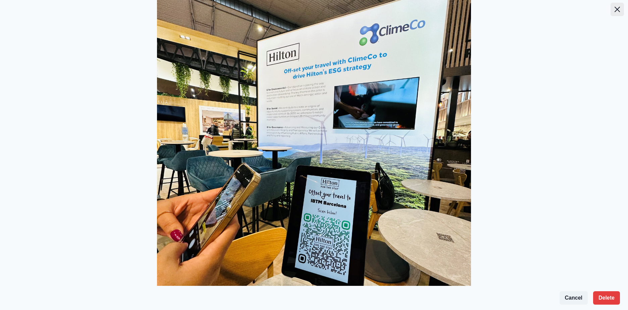
click at [618, 14] on button "Close" at bounding box center [617, 9] width 13 height 13
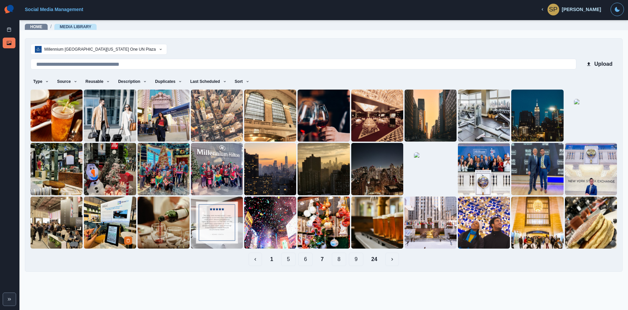
click at [122, 241] on img at bounding box center [110, 223] width 52 height 52
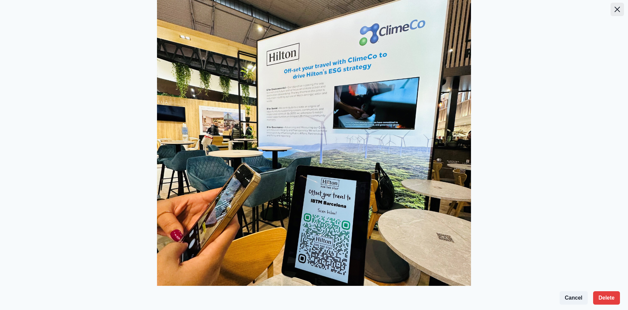
click at [615, 7] on icon "Close" at bounding box center [617, 9] width 5 height 5
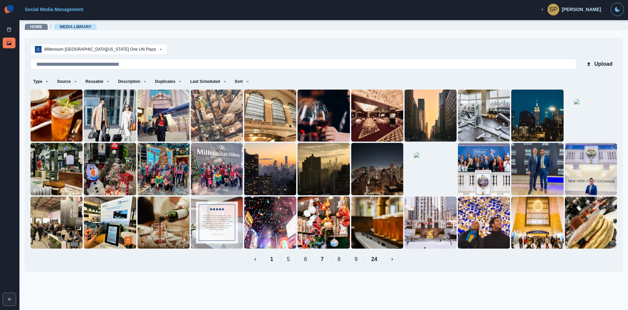
click at [129, 242] on icon "Delete Media" at bounding box center [128, 241] width 4 height 4
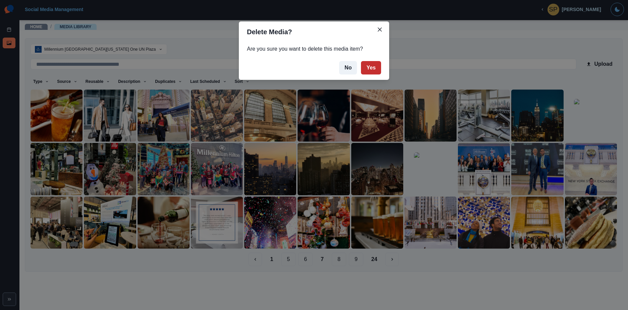
click at [373, 68] on button "Yes" at bounding box center [371, 67] width 20 height 13
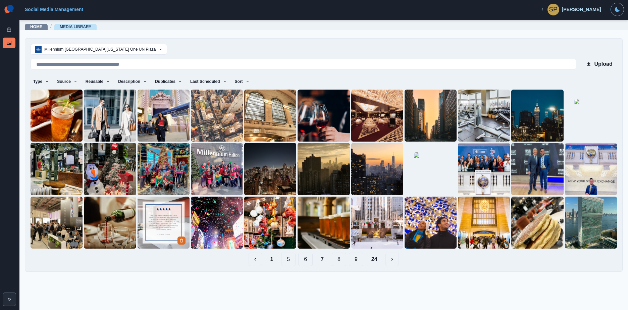
click at [158, 229] on img at bounding box center [164, 223] width 52 height 52
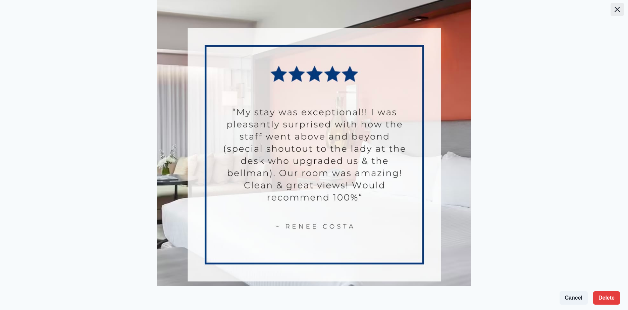
click at [615, 8] on icon "Close" at bounding box center [617, 9] width 5 height 5
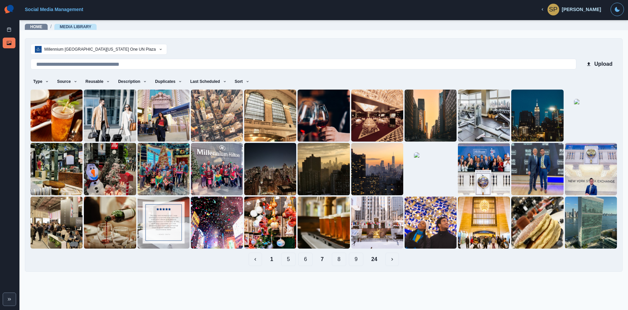
click at [309, 262] on button "6" at bounding box center [305, 259] width 14 height 13
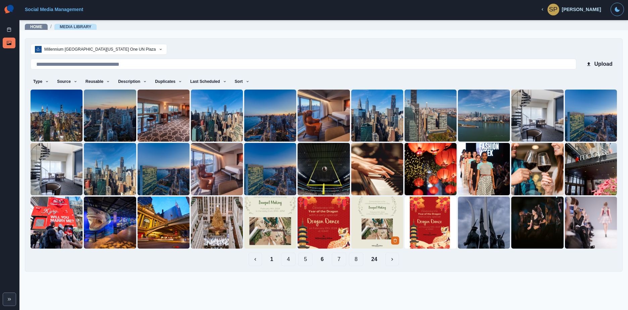
click at [371, 223] on img at bounding box center [377, 223] width 52 height 52
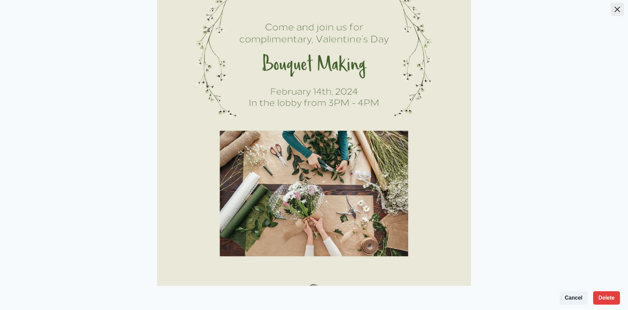
click at [611, 11] on button "Close" at bounding box center [617, 9] width 13 height 13
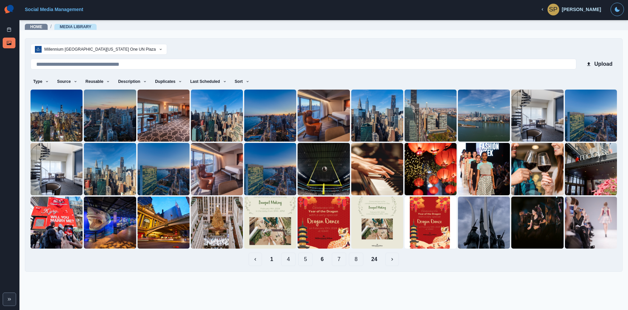
click at [304, 262] on button "5" at bounding box center [305, 259] width 14 height 13
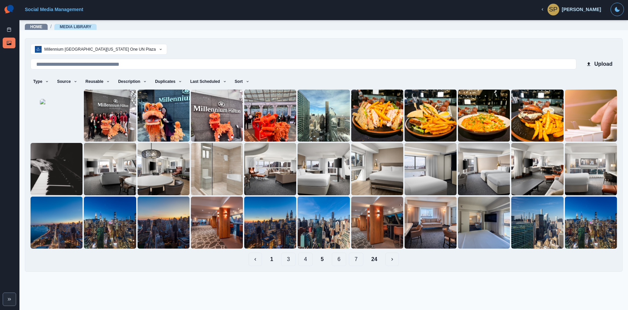
click at [303, 259] on button "4" at bounding box center [305, 259] width 14 height 13
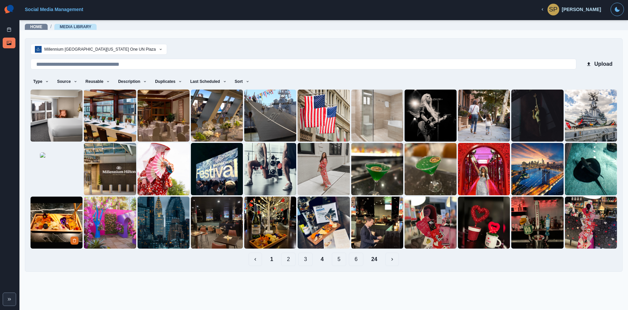
click at [42, 229] on img at bounding box center [57, 223] width 52 height 52
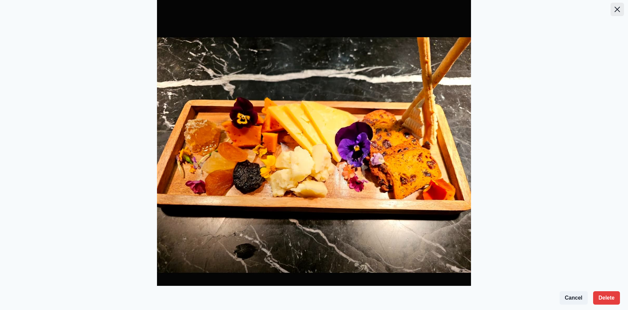
click at [615, 7] on icon "Close" at bounding box center [617, 9] width 5 height 5
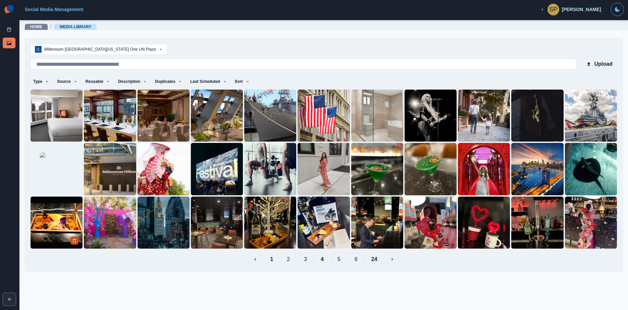
click at [71, 239] on button "Delete Media" at bounding box center [74, 240] width 8 height 8
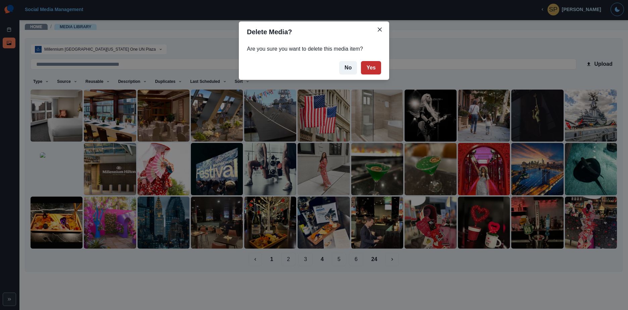
click at [372, 68] on button "Yes" at bounding box center [371, 67] width 20 height 13
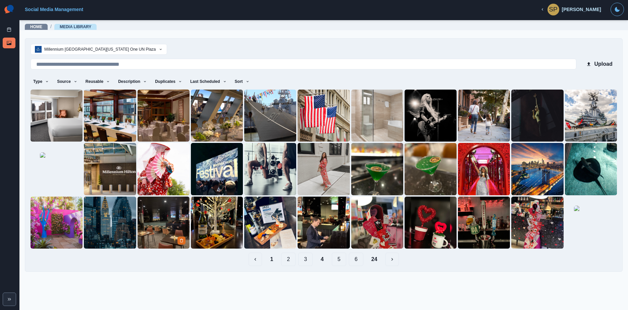
click at [142, 222] on img at bounding box center [164, 223] width 52 height 52
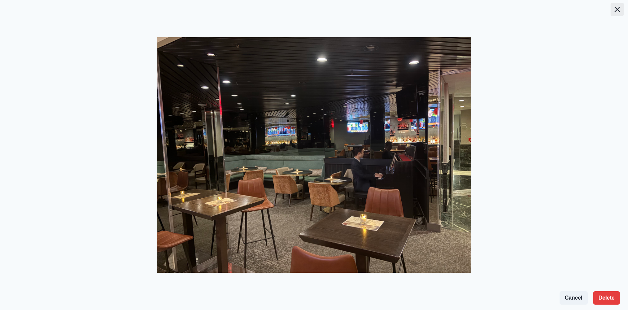
click at [612, 9] on button "Close" at bounding box center [617, 9] width 13 height 13
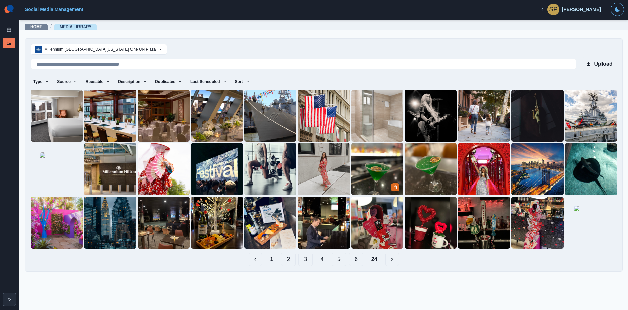
click at [390, 155] on img at bounding box center [377, 169] width 52 height 52
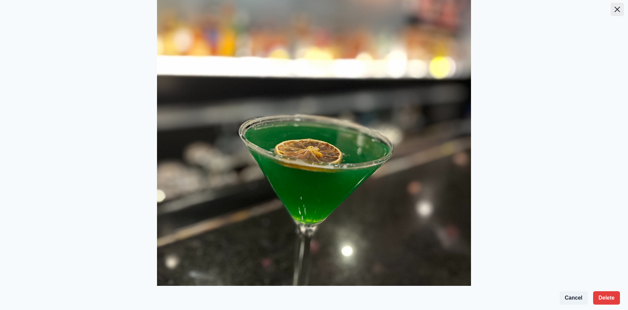
click at [615, 11] on icon "Close" at bounding box center [617, 9] width 5 height 5
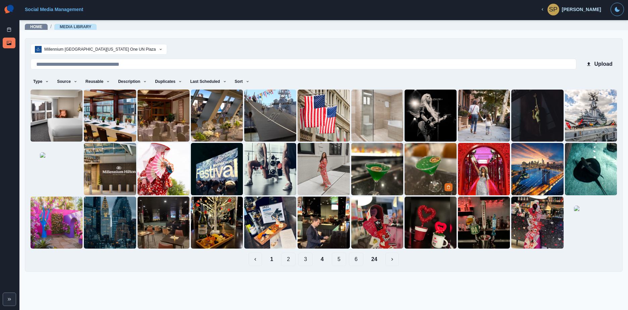
click at [430, 144] on img at bounding box center [431, 169] width 52 height 52
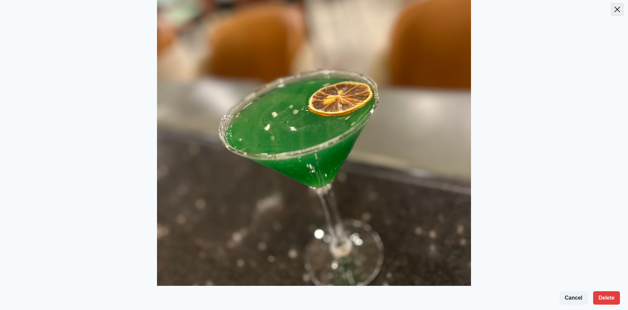
click at [611, 10] on button "Close" at bounding box center [617, 9] width 13 height 13
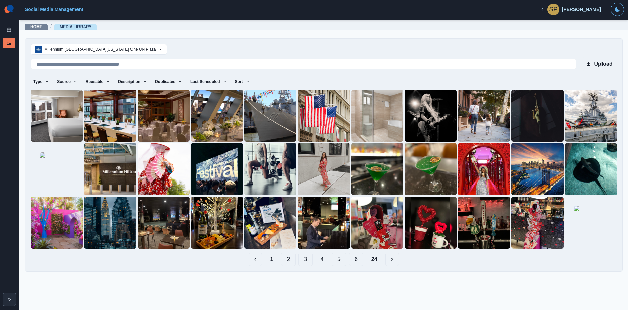
click at [303, 256] on button "3" at bounding box center [305, 259] width 14 height 13
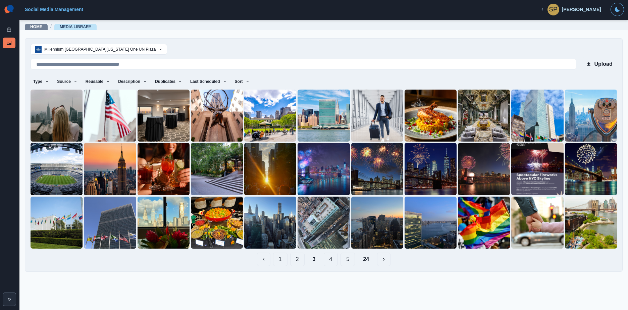
click at [299, 259] on button "2" at bounding box center [297, 259] width 14 height 13
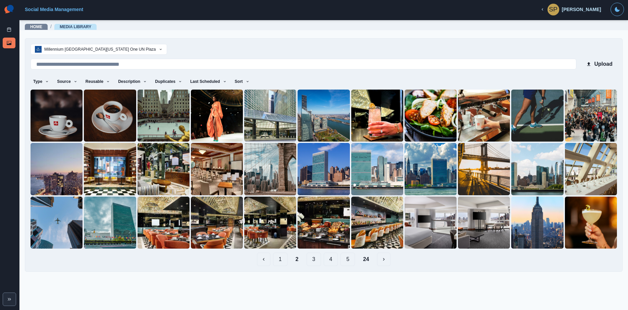
click at [277, 263] on button "1" at bounding box center [280, 259] width 14 height 13
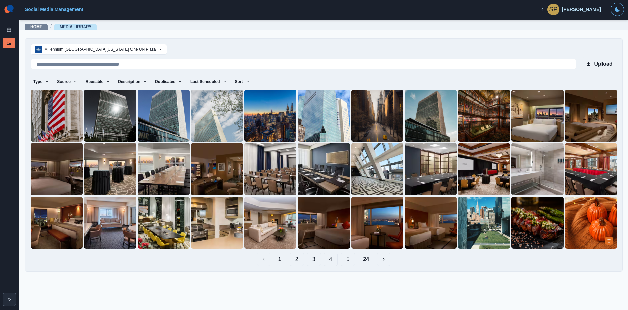
click at [582, 218] on img at bounding box center [591, 223] width 52 height 52
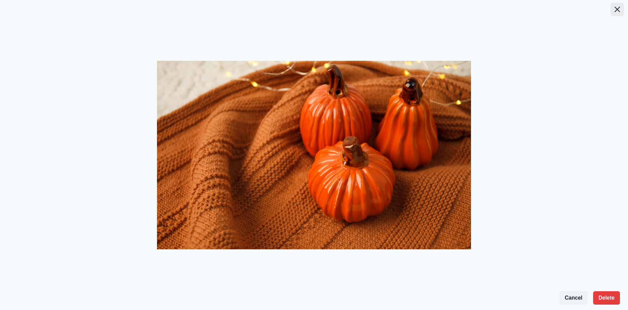
click at [623, 12] on button "Close" at bounding box center [617, 9] width 13 height 13
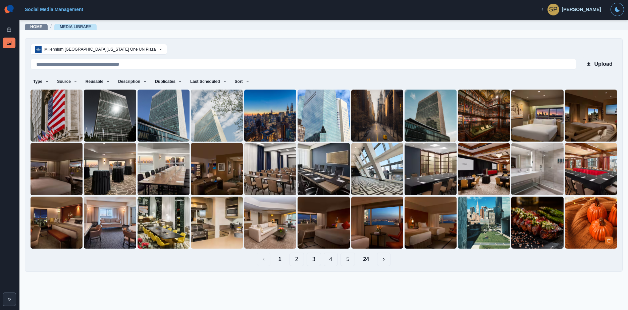
click at [613, 238] on div at bounding box center [609, 240] width 9 height 8
click at [604, 240] on img at bounding box center [591, 223] width 52 height 52
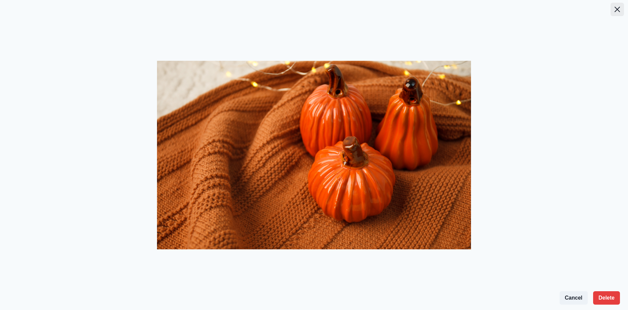
drag, startPoint x: 615, startPoint y: 7, endPoint x: 613, endPoint y: 42, distance: 34.9
click at [615, 8] on icon "Close" at bounding box center [617, 9] width 5 height 5
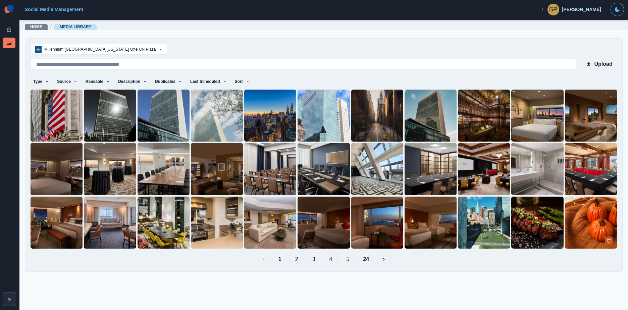
click at [612, 239] on button "Delete Media" at bounding box center [609, 240] width 8 height 8
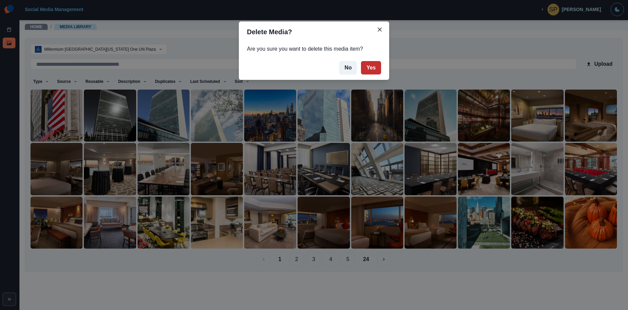
click at [368, 74] on button "Yes" at bounding box center [371, 67] width 20 height 13
